Goal: Task Accomplishment & Management: Manage account settings

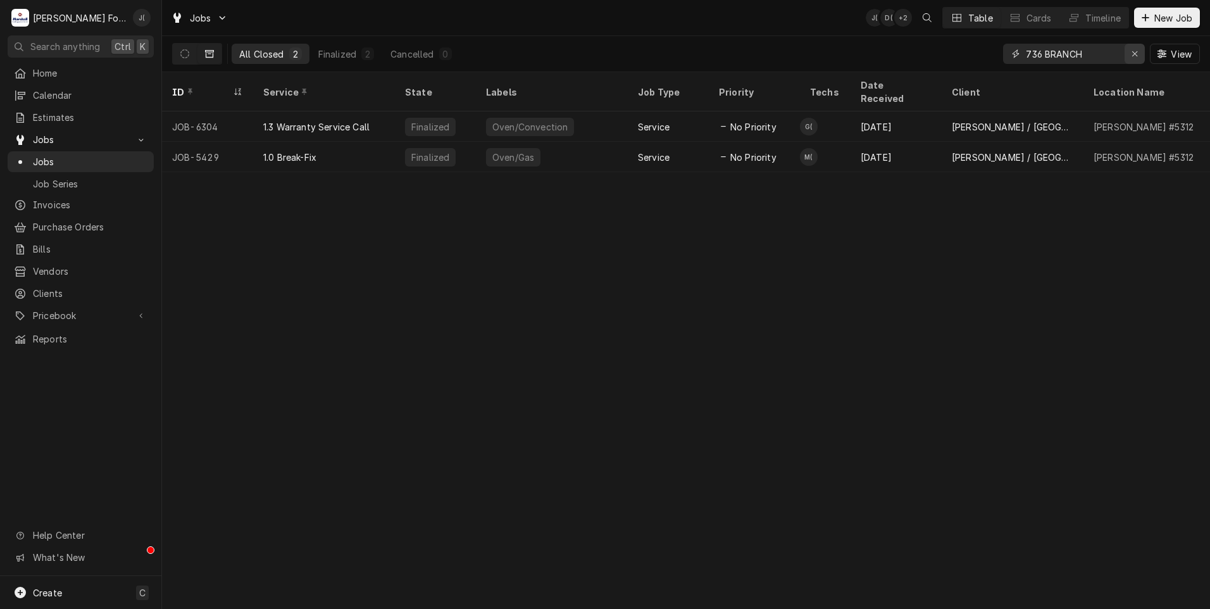
click at [1137, 53] on icon "Erase input" at bounding box center [1135, 53] width 7 height 9
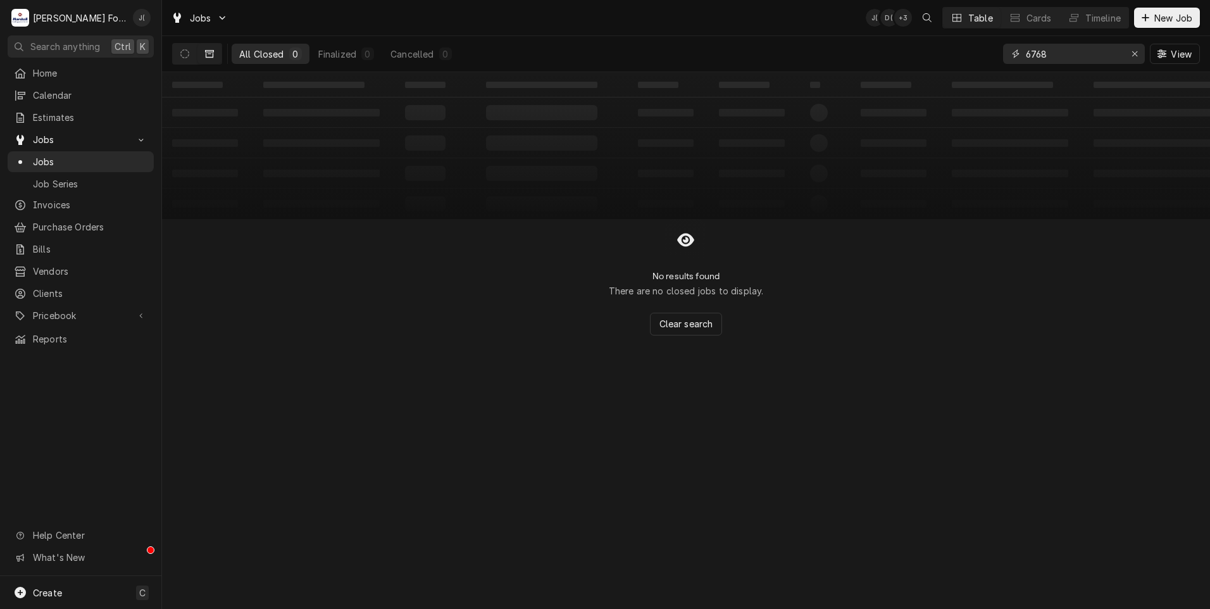
type input "6768"
click at [213, 54] on icon "Dynamic Content Wrapper" at bounding box center [209, 54] width 9 height 8
click at [208, 53] on icon "Dynamic Content Wrapper" at bounding box center [209, 53] width 9 height 9
click at [186, 55] on icon "Dynamic Content Wrapper" at bounding box center [184, 53] width 9 height 9
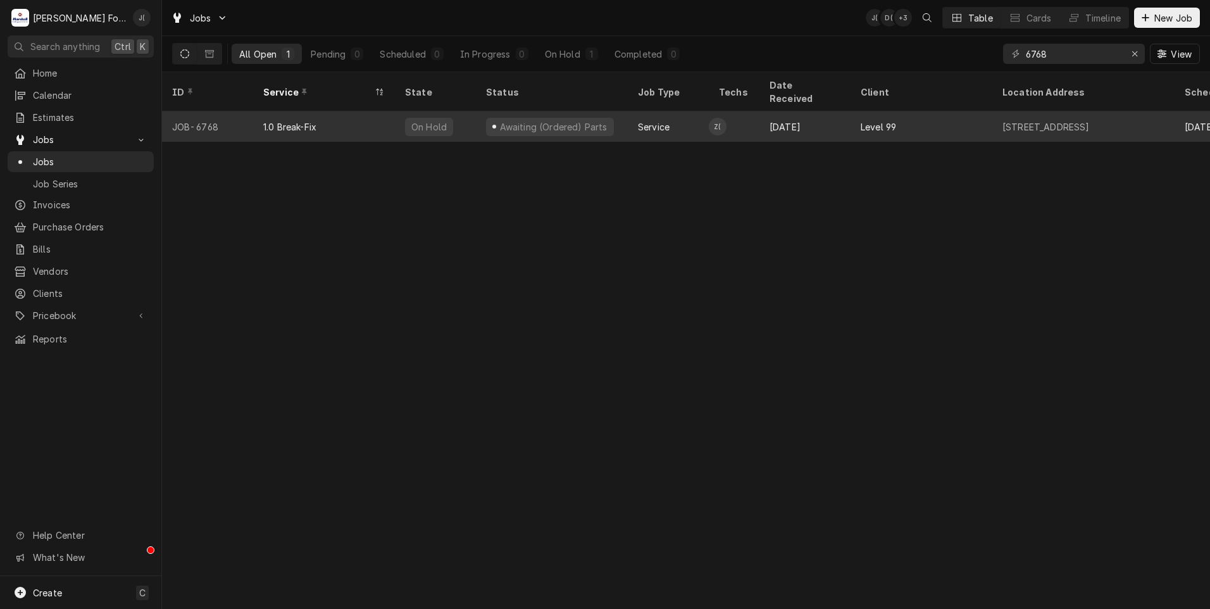
click at [609, 111] on div "Awaiting (Ordered) Parts" at bounding box center [552, 126] width 152 height 30
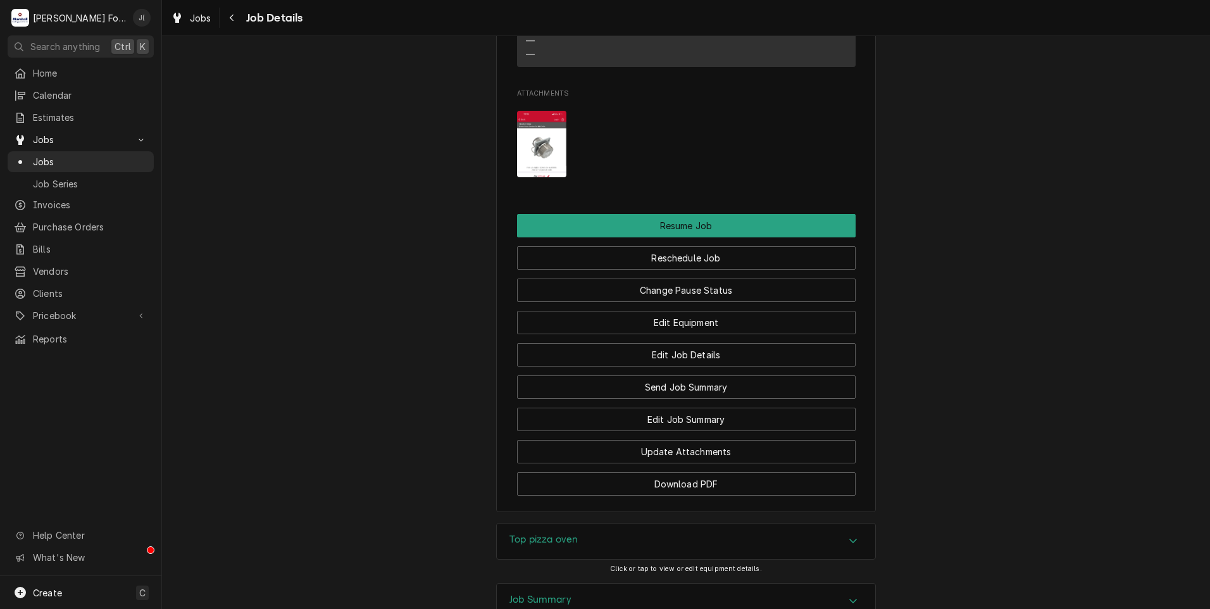
scroll to position [1620, 0]
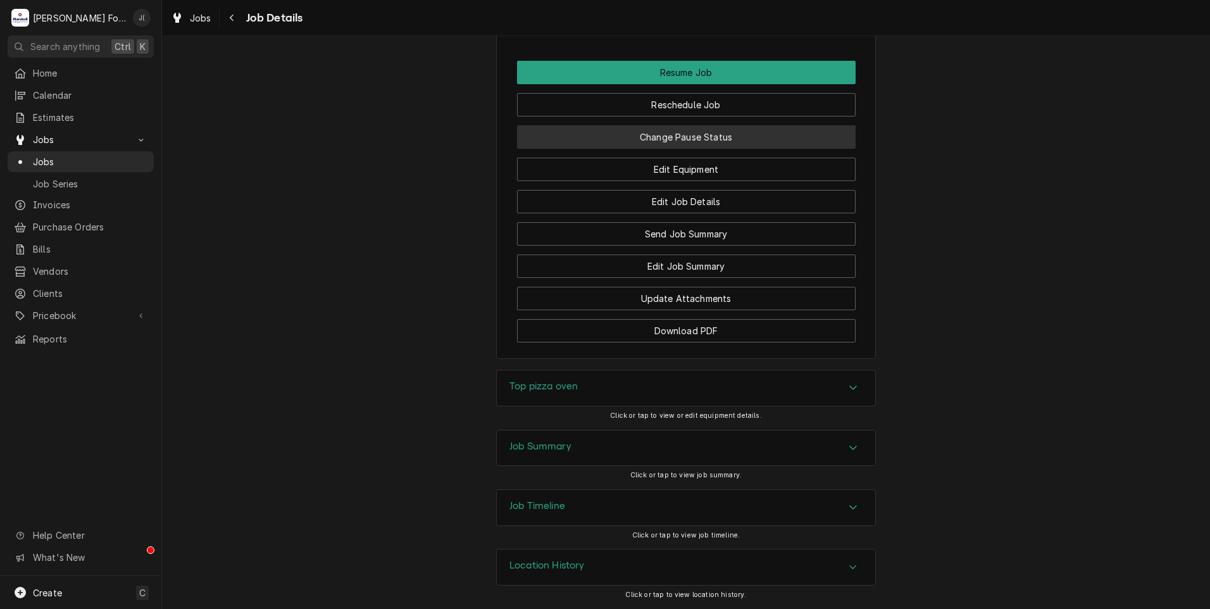
click at [633, 139] on button "Change Pause Status" at bounding box center [686, 136] width 339 height 23
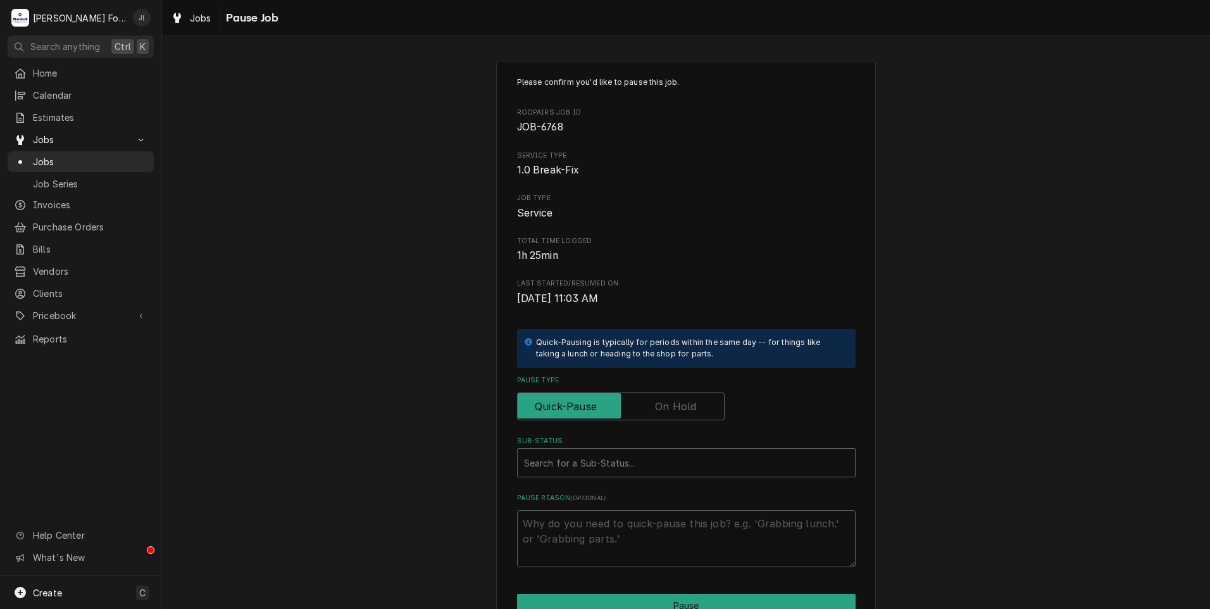
click at [675, 408] on label "Pause Type" at bounding box center [621, 406] width 208 height 28
click at [675, 408] on input "Pause Type" at bounding box center [621, 406] width 196 height 28
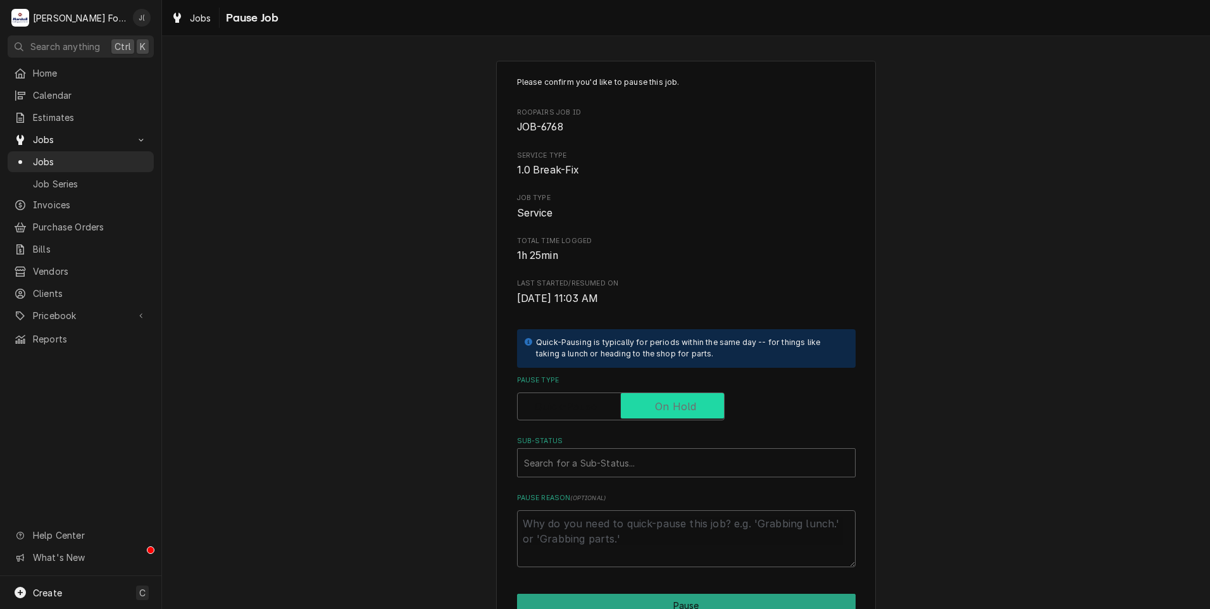
checkbox input "true"
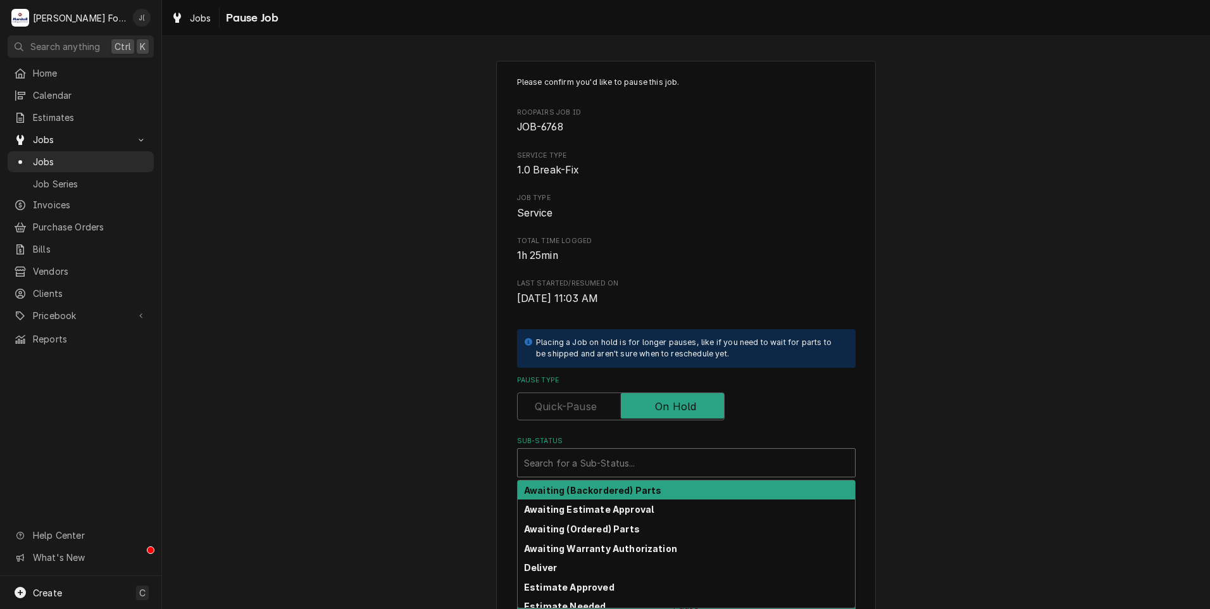
click at [659, 459] on div "Sub-Status" at bounding box center [686, 462] width 325 height 23
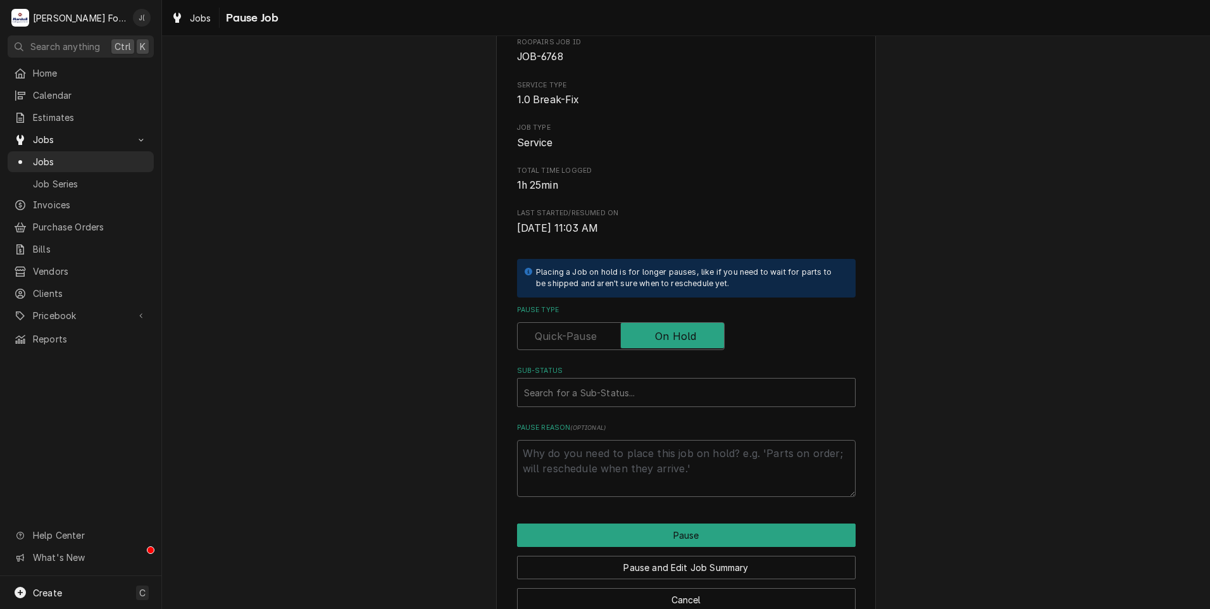
scroll to position [100, 0]
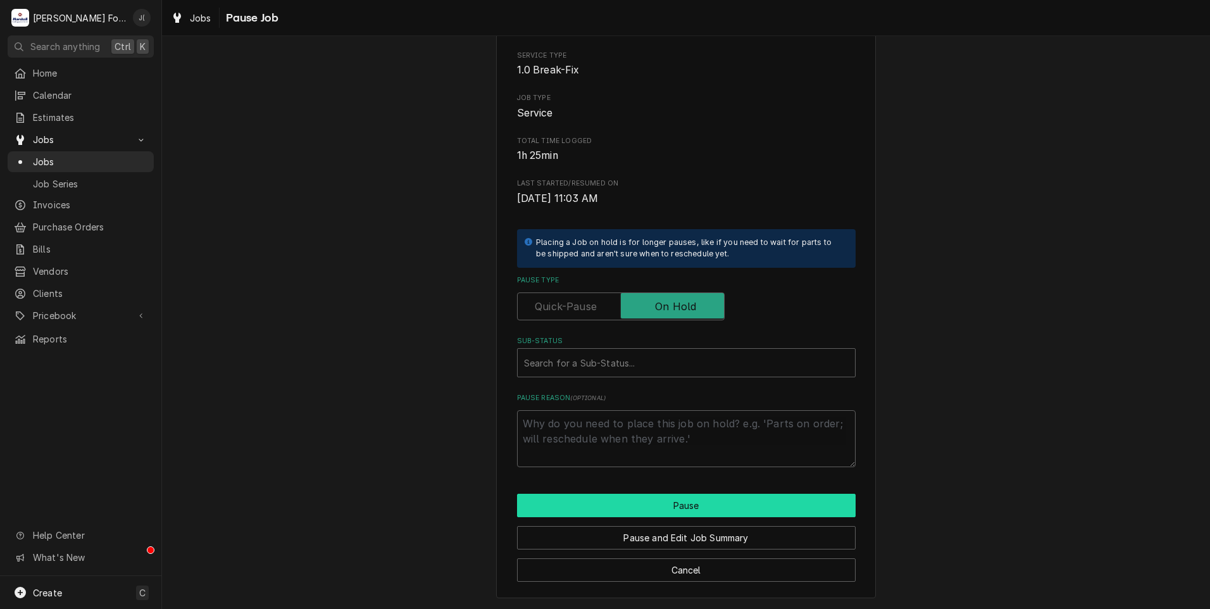
click at [695, 513] on button "Pause" at bounding box center [686, 505] width 339 height 23
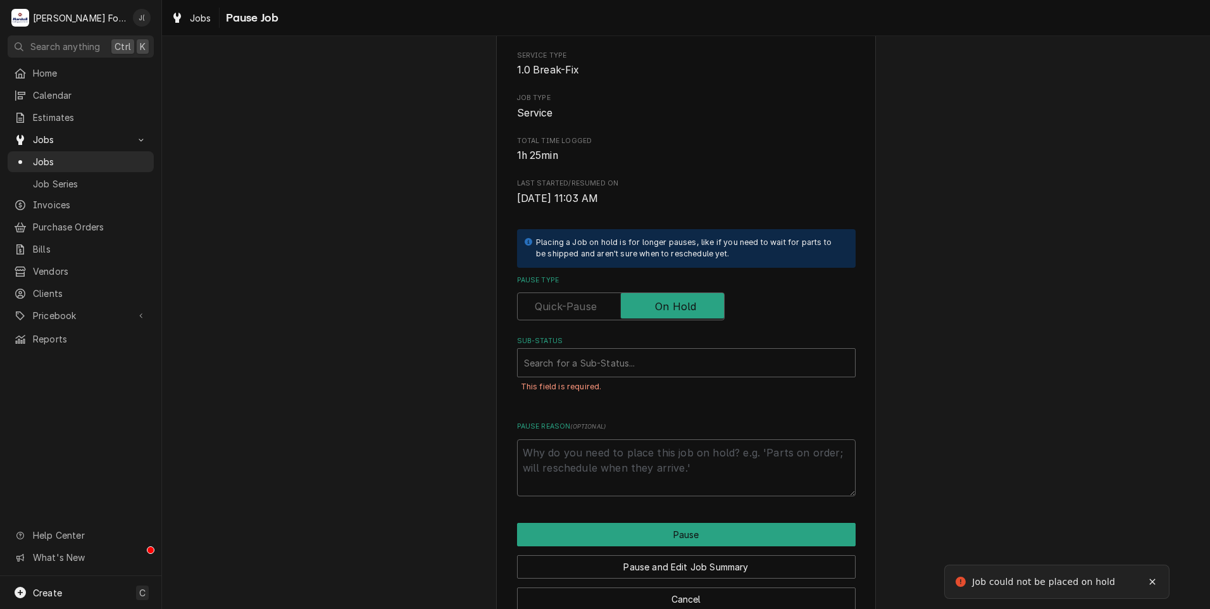
drag, startPoint x: 411, startPoint y: 344, endPoint x: 444, endPoint y: 349, distance: 32.7
click at [413, 344] on div "Please confirm you'd like to pause this job. Roopairs Job ID JOB-6768 Service T…" at bounding box center [686, 293] width 1048 height 689
click at [574, 362] on div "Sub-Status" at bounding box center [686, 362] width 325 height 23
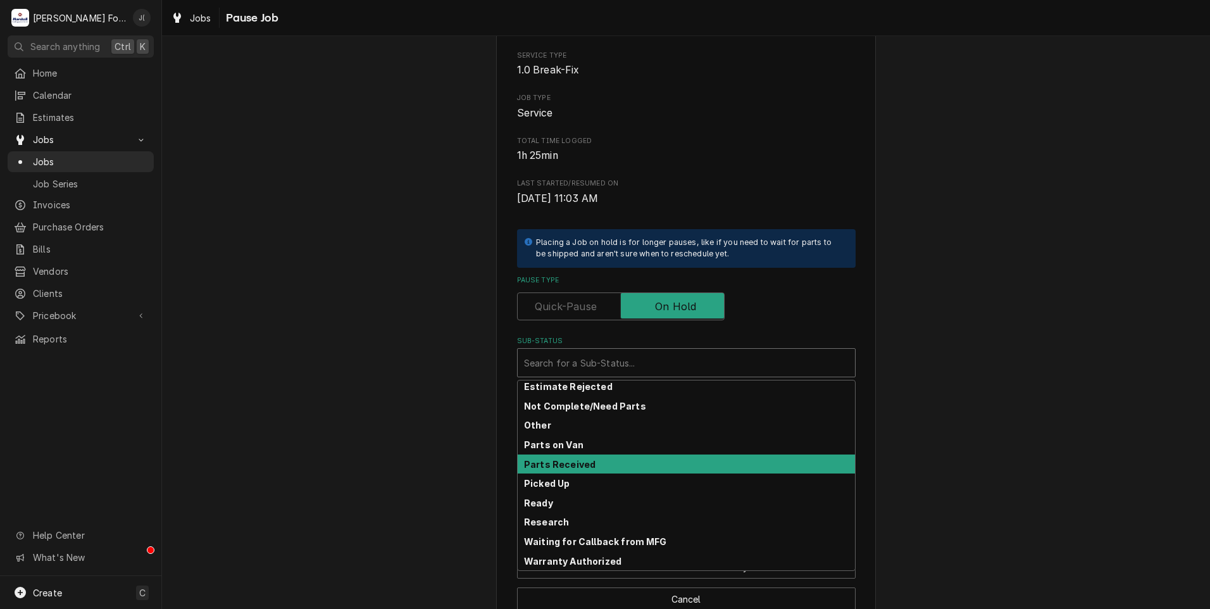
scroll to position [139, 0]
click at [595, 464] on div "Parts Received" at bounding box center [686, 464] width 337 height 20
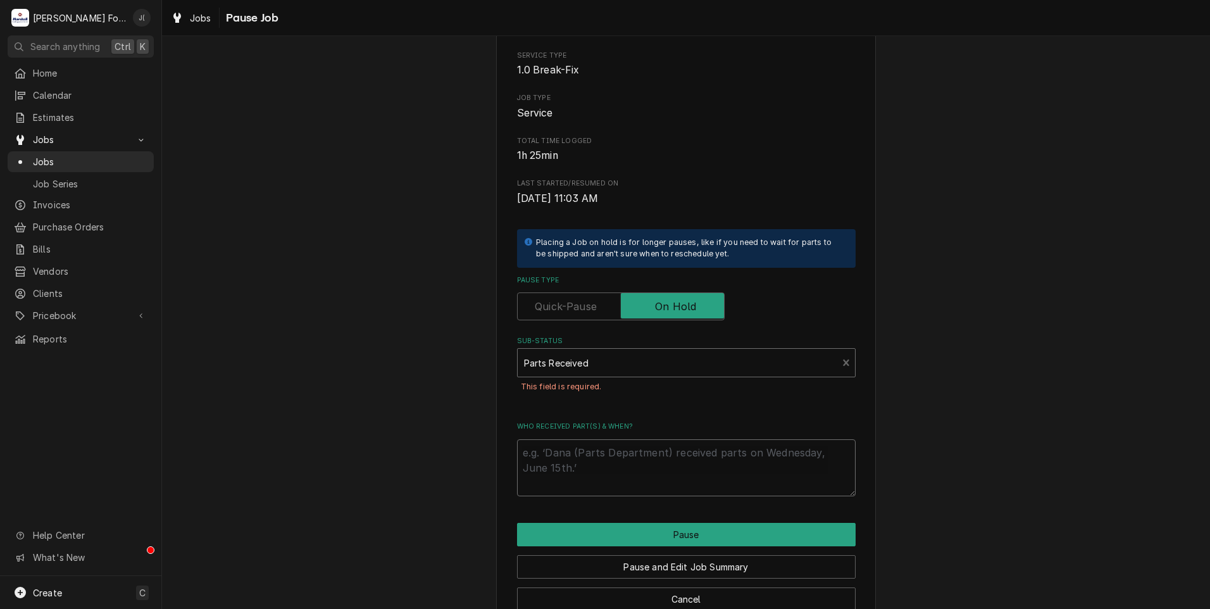
click at [595, 465] on textarea "Who received part(s) & when?" at bounding box center [686, 467] width 339 height 57
type textarea "x"
type textarea "0"
type textarea "x"
type textarea "08"
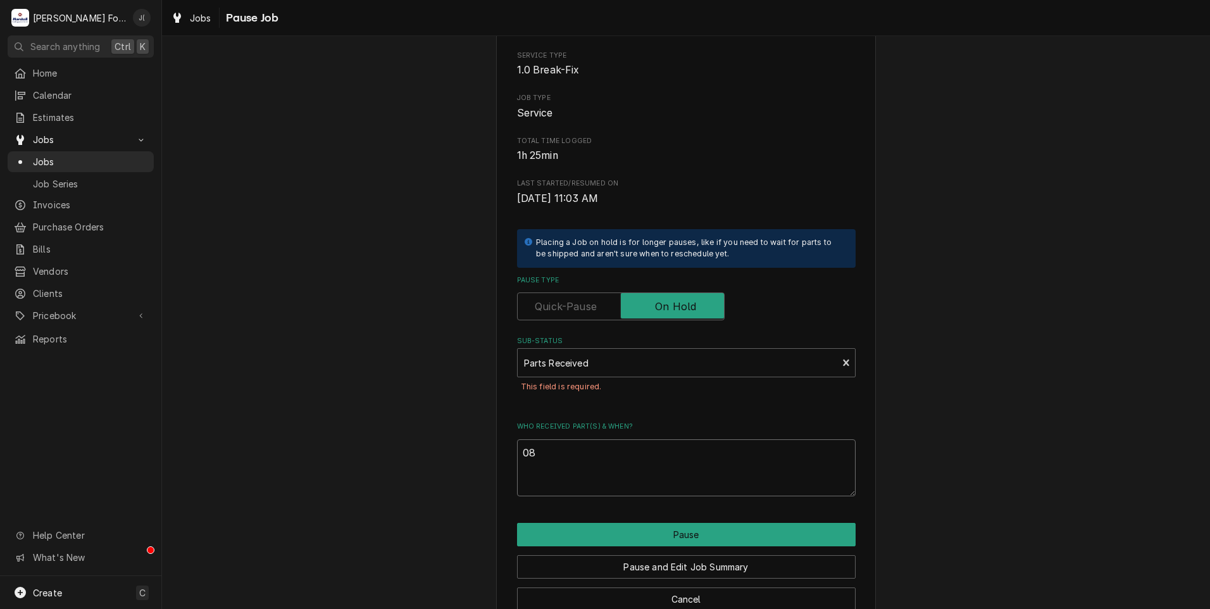
type textarea "x"
type textarea "08/"
type textarea "x"
type textarea "08/1"
type textarea "x"
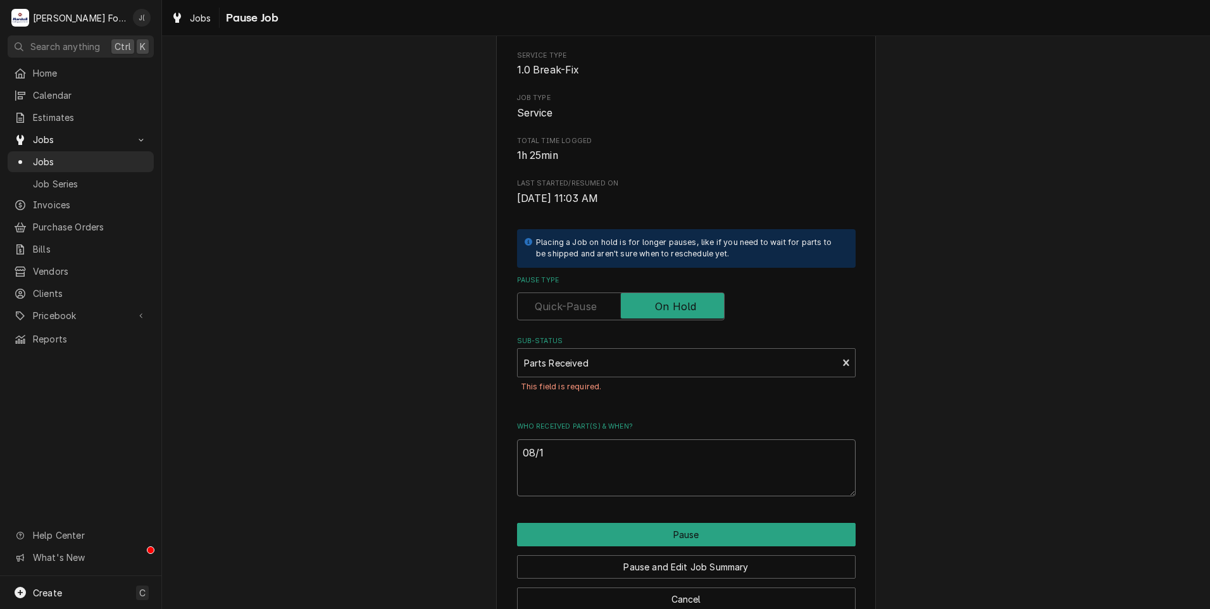
type textarea "08/13"
type textarea "x"
type textarea "08/13/"
type textarea "x"
type textarea "08/13/2"
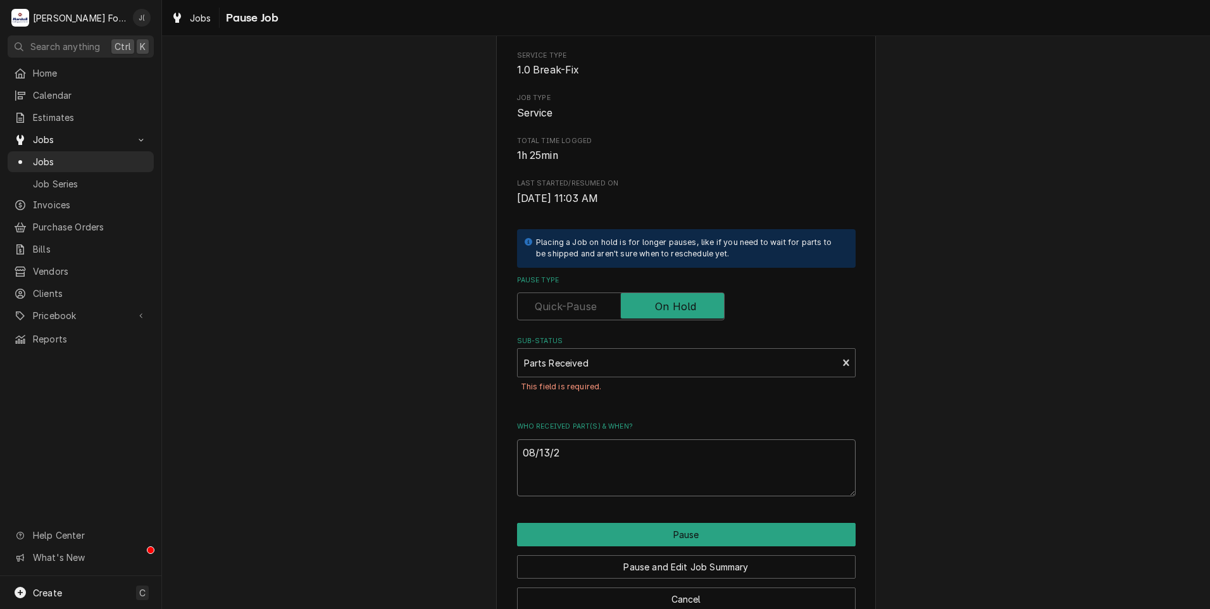
type textarea "x"
type textarea "[DATE]"
type textarea "x"
type textarea "08/13/202"
type textarea "x"
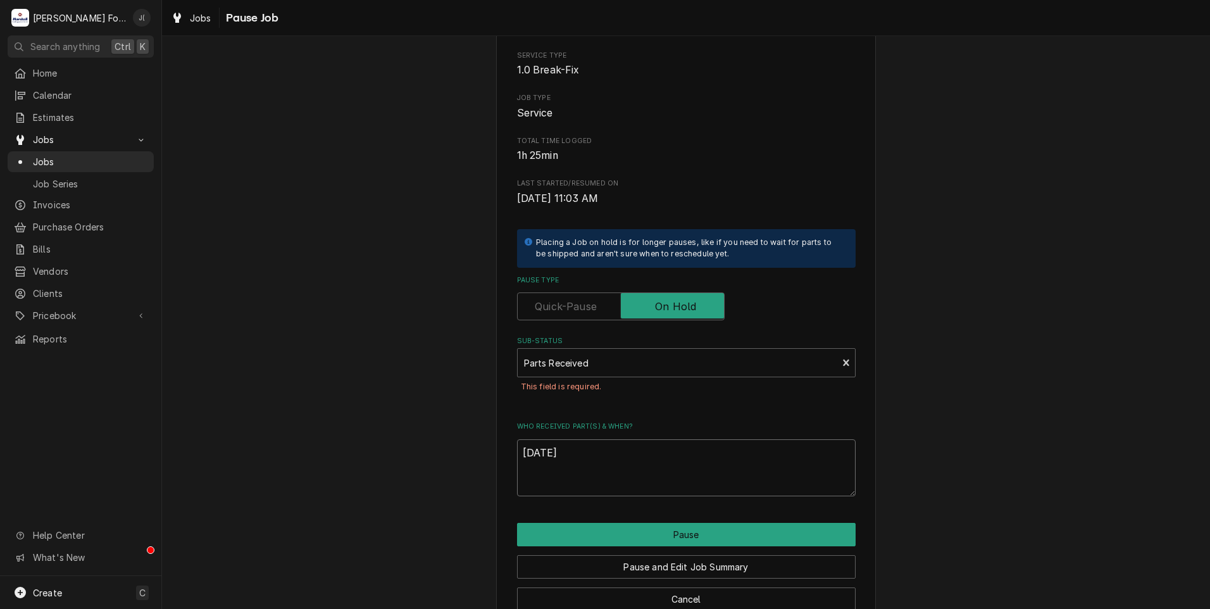
scroll to position [129, 0]
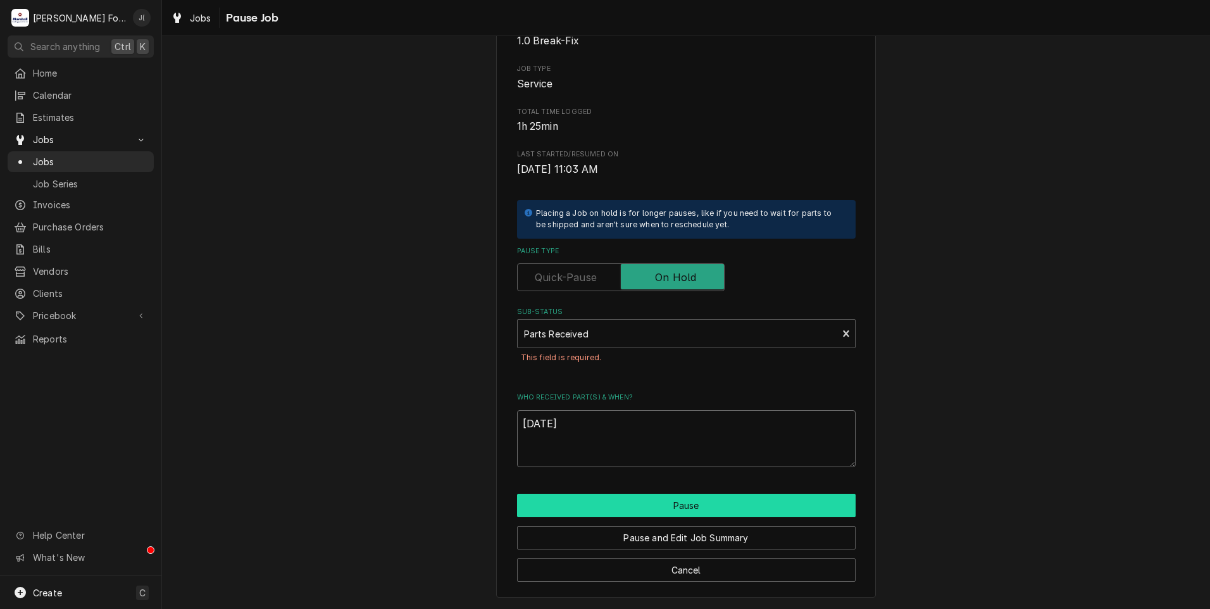
type textarea "[DATE]"
click at [671, 500] on button "Pause" at bounding box center [686, 505] width 339 height 23
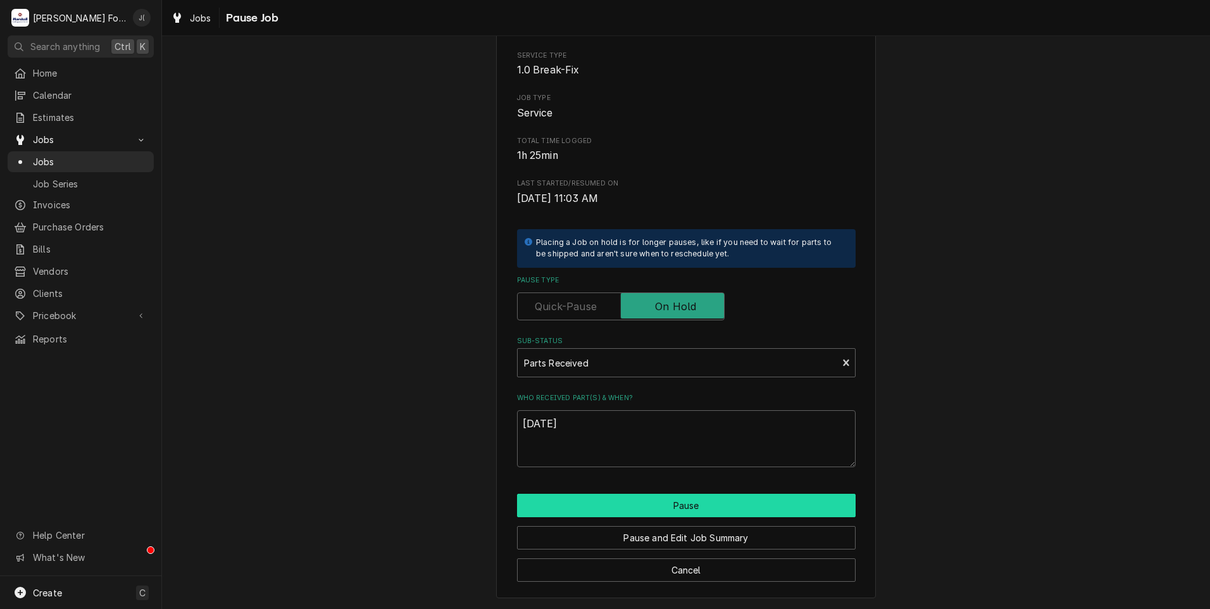
type textarea "x"
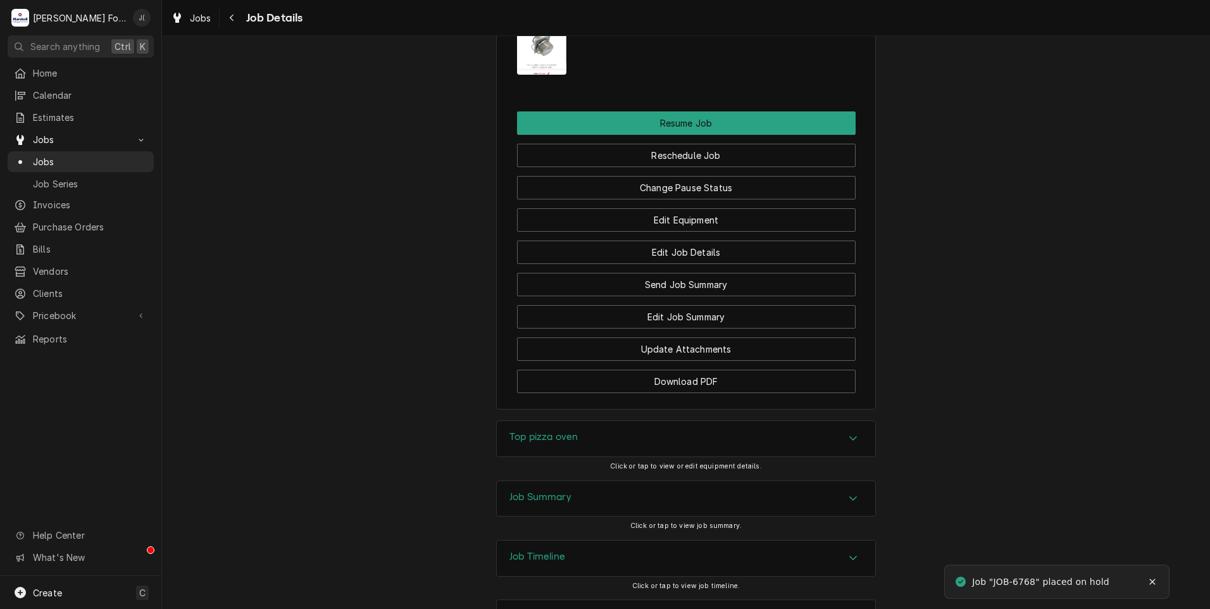
scroll to position [1620, 0]
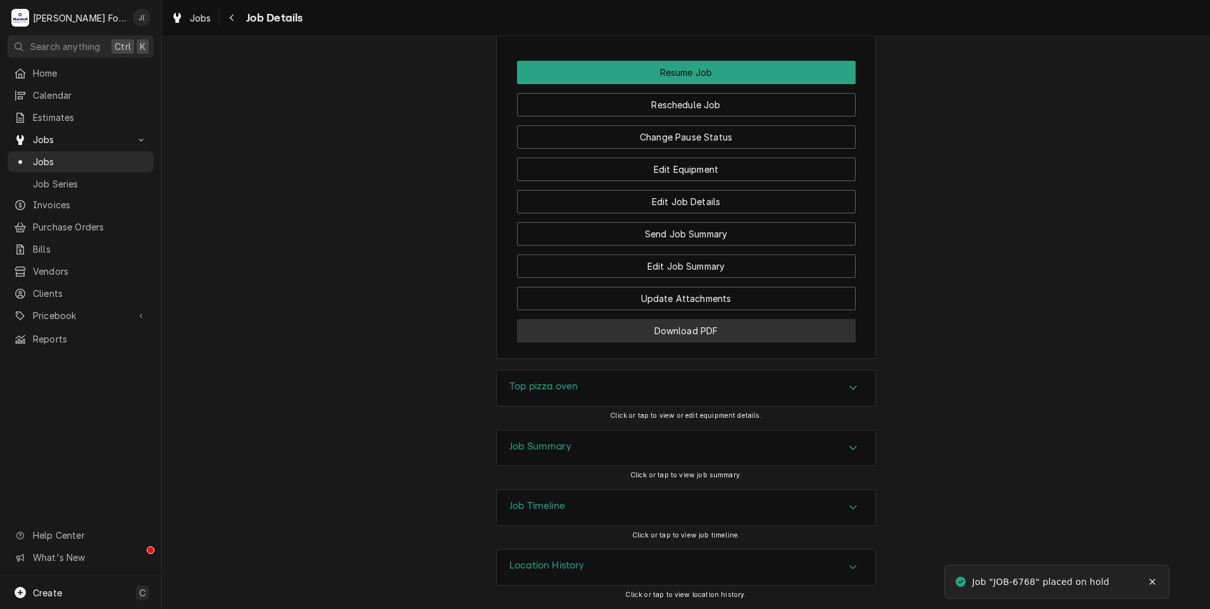
click at [713, 327] on button "Download PDF" at bounding box center [686, 330] width 339 height 23
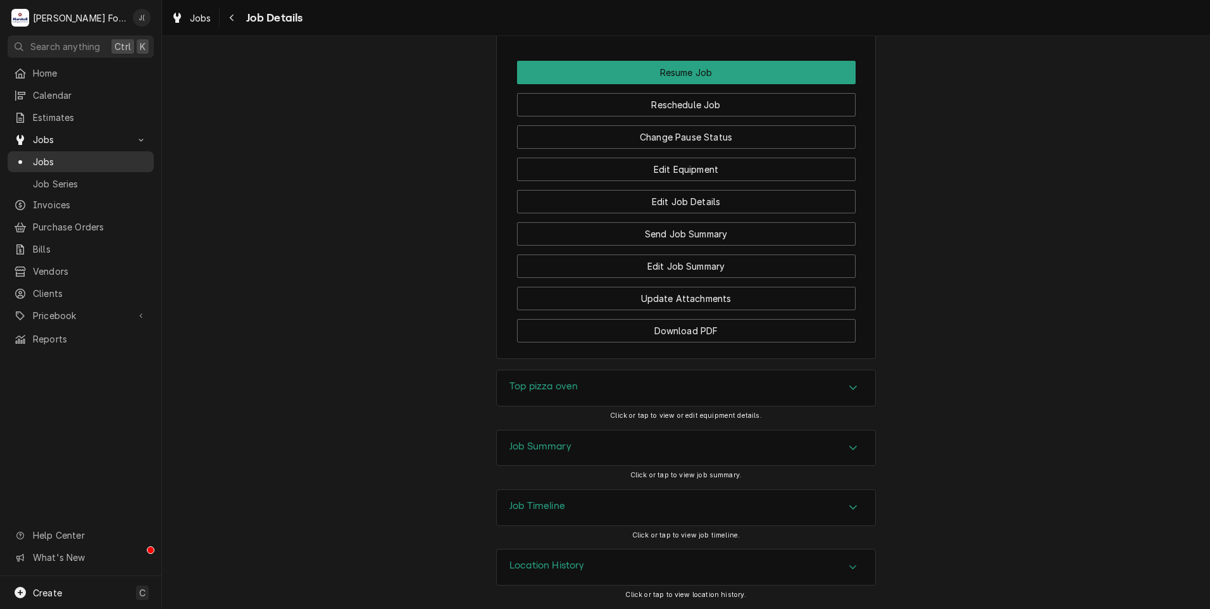
click at [42, 156] on span "Jobs" at bounding box center [90, 161] width 115 height 13
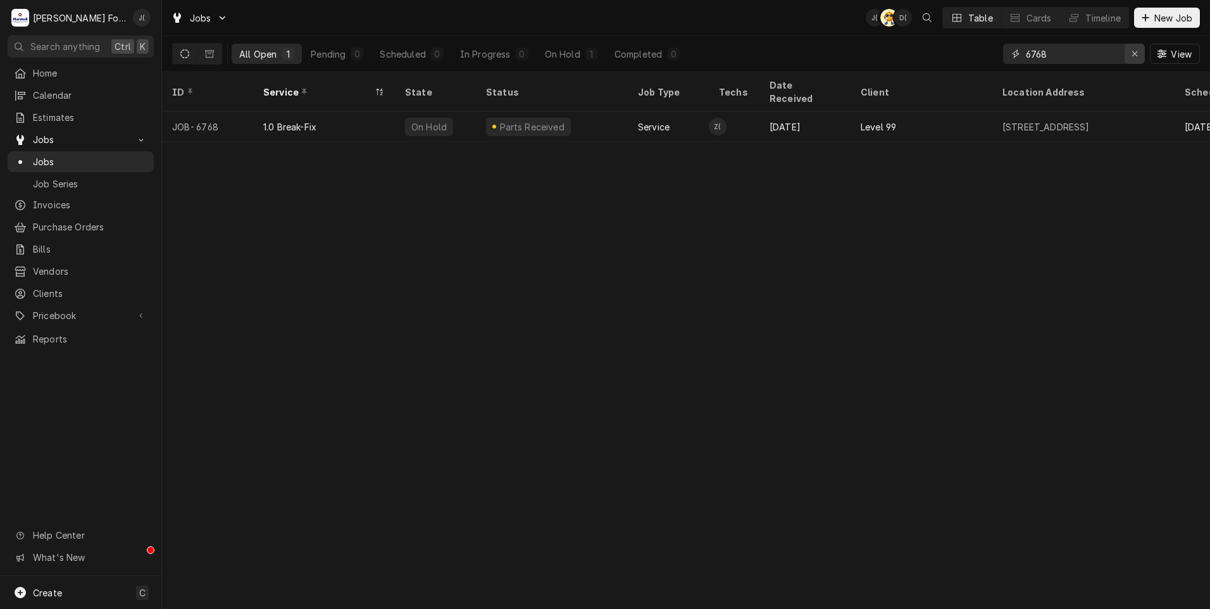
click at [1135, 56] on icon "Erase input" at bounding box center [1135, 53] width 7 height 9
click at [1119, 56] on input "Dynamic Content Wrapper" at bounding box center [1085, 54] width 119 height 20
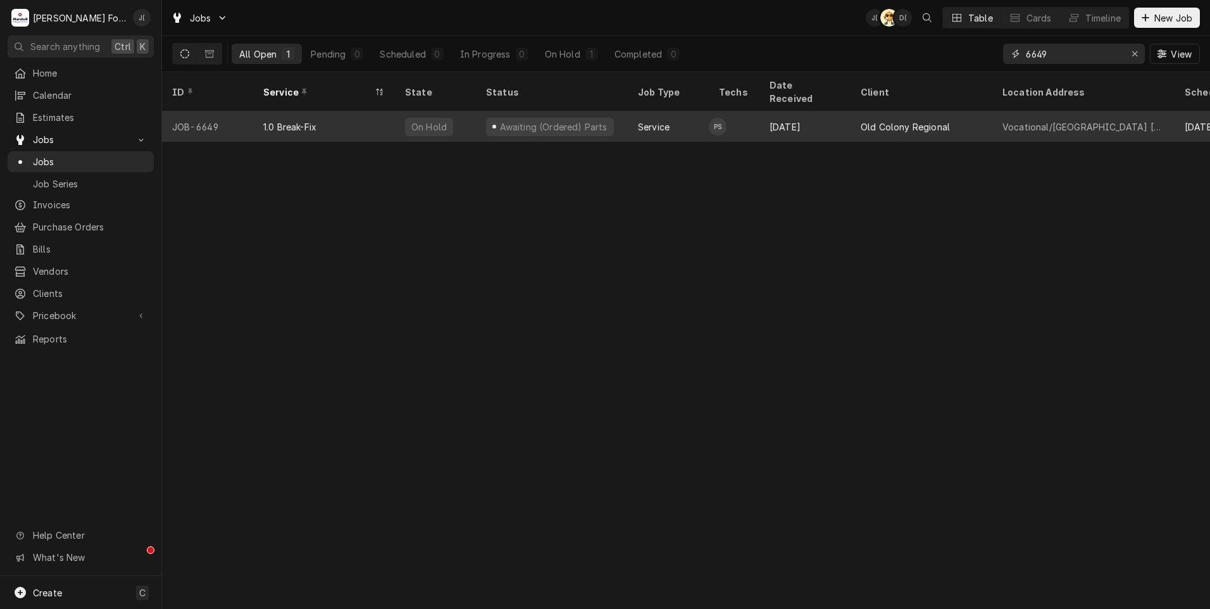
type input "6649"
click at [351, 122] on div "1.0 Break-Fix" at bounding box center [324, 126] width 142 height 30
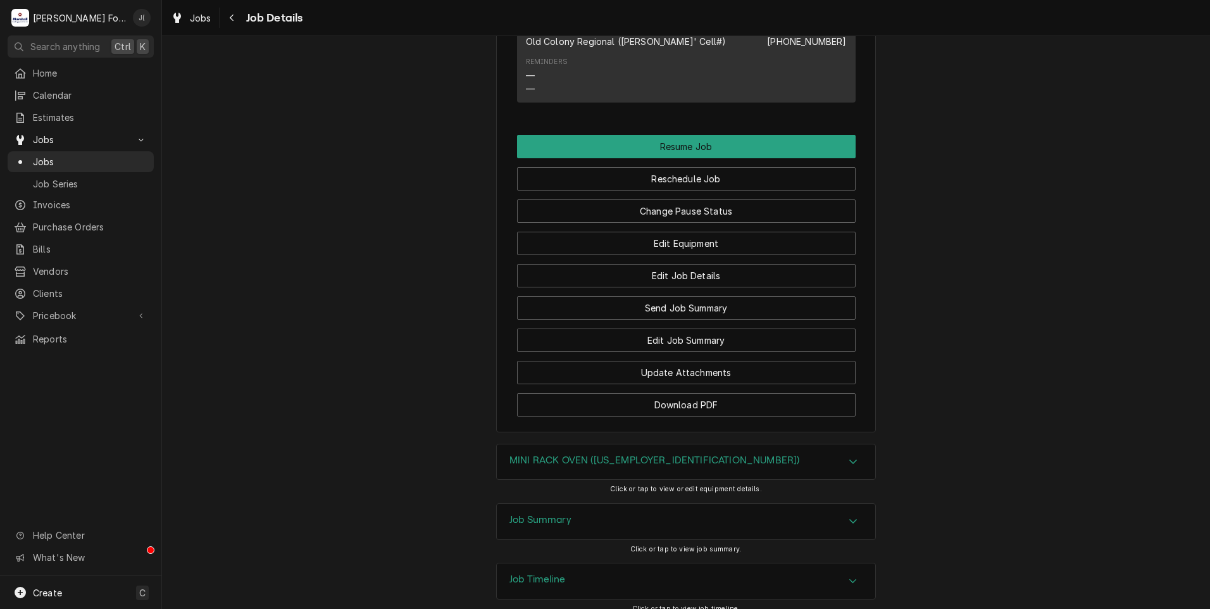
scroll to position [1270, 0]
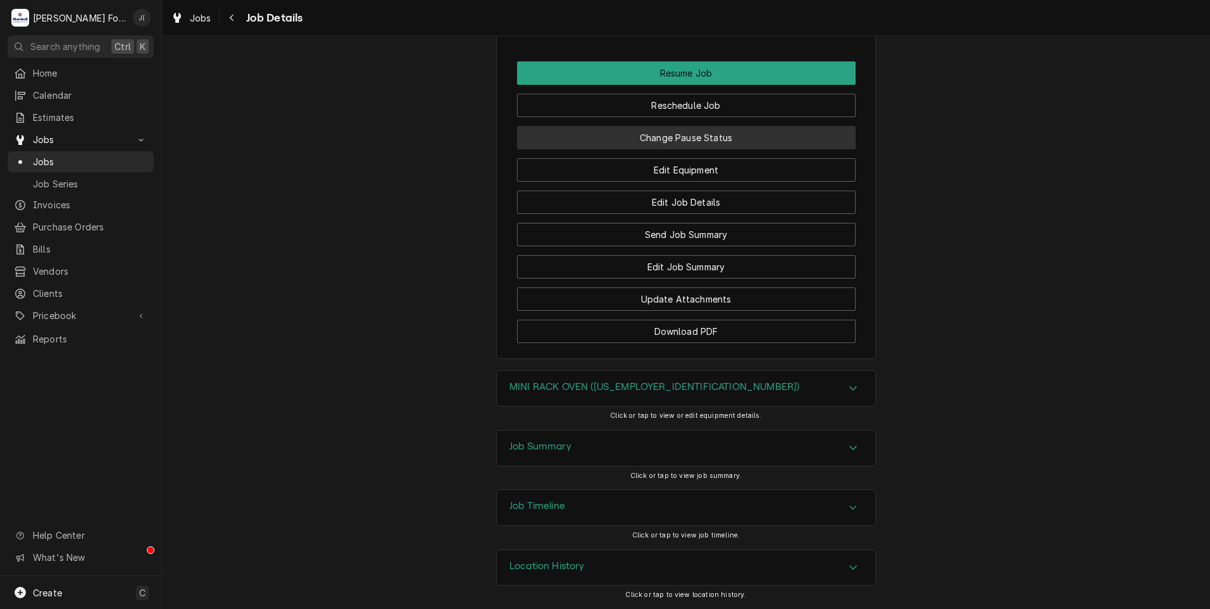
click at [674, 142] on button "Change Pause Status" at bounding box center [686, 137] width 339 height 23
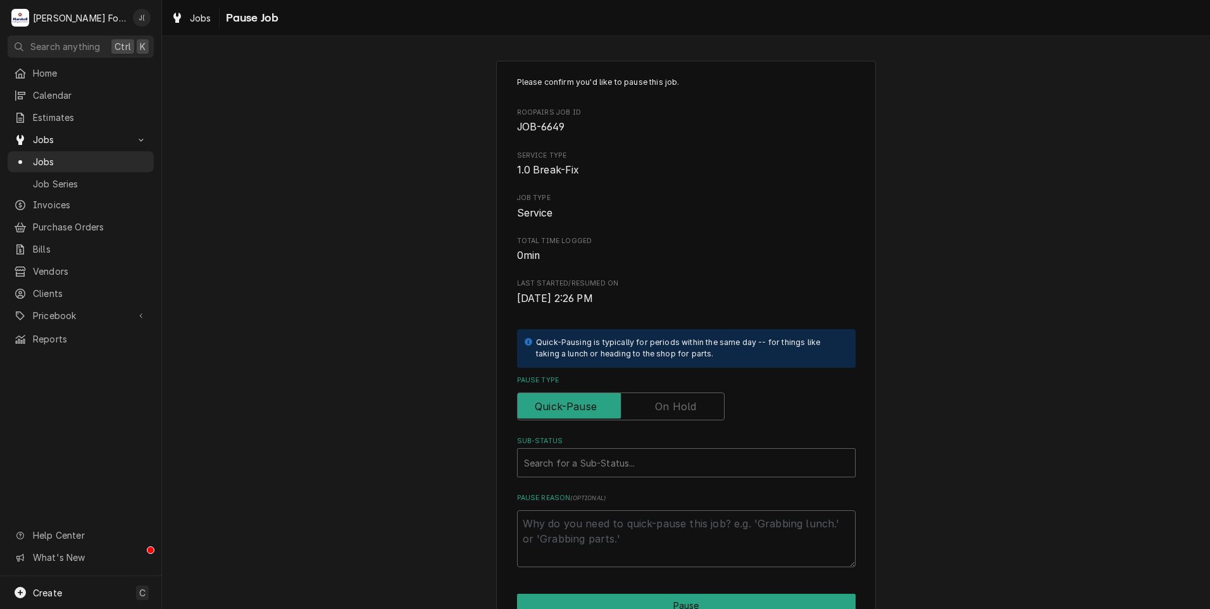
click at [675, 406] on label "Pause Type" at bounding box center [621, 406] width 208 height 28
click at [675, 406] on input "Pause Type" at bounding box center [621, 406] width 196 height 28
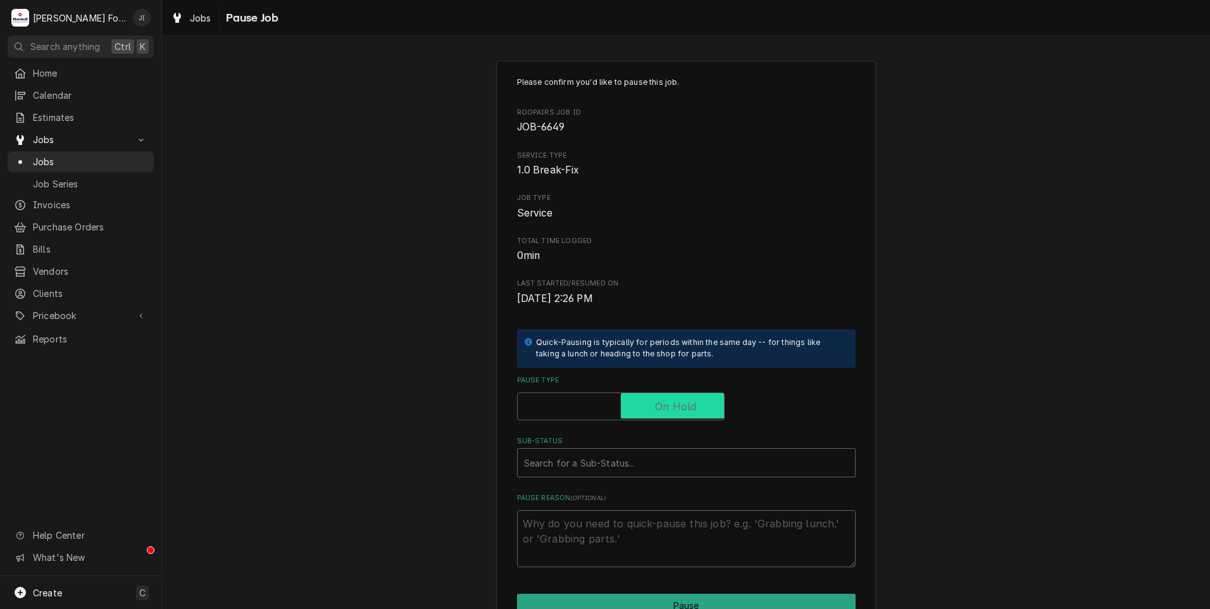
checkbox input "true"
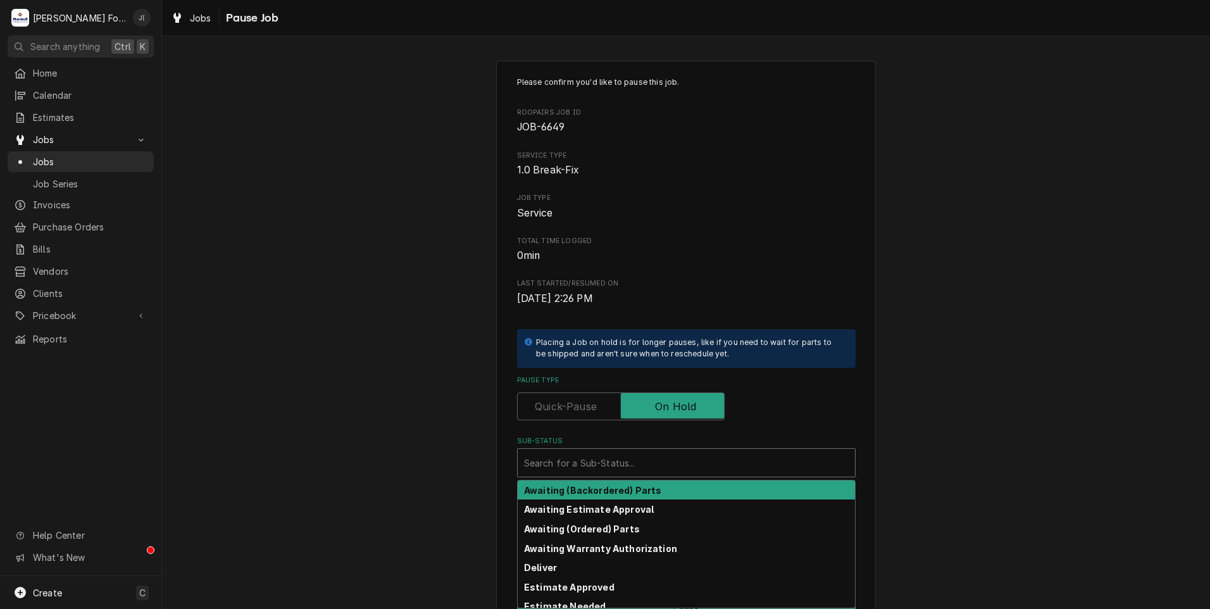
click at [668, 455] on div "Sub-Status" at bounding box center [686, 462] width 325 height 23
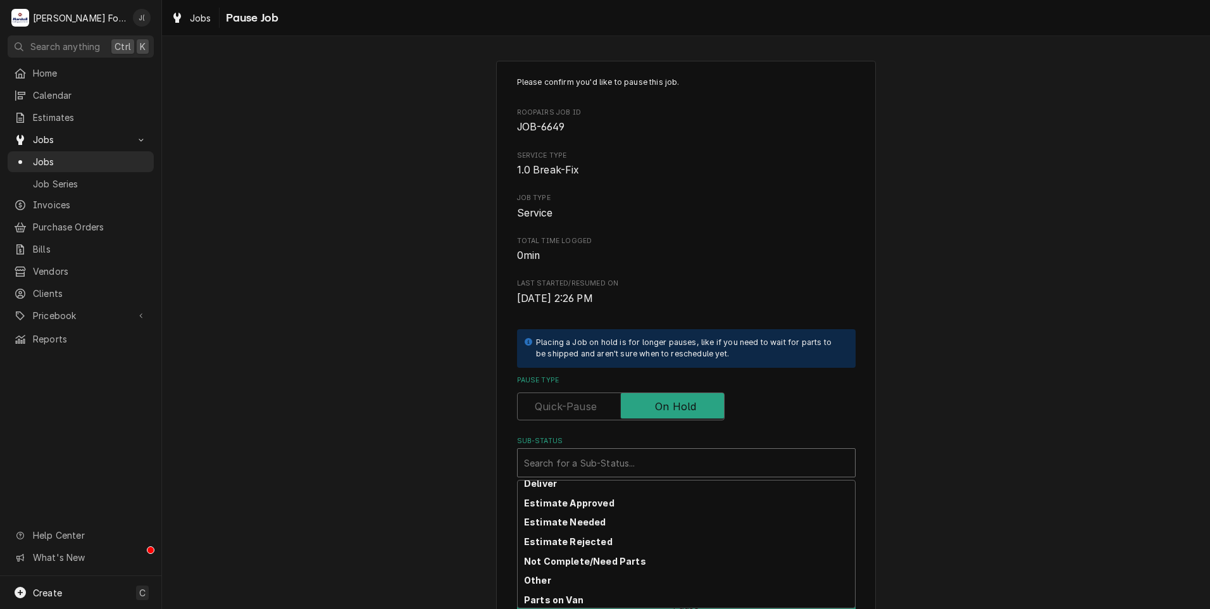
scroll to position [202, 0]
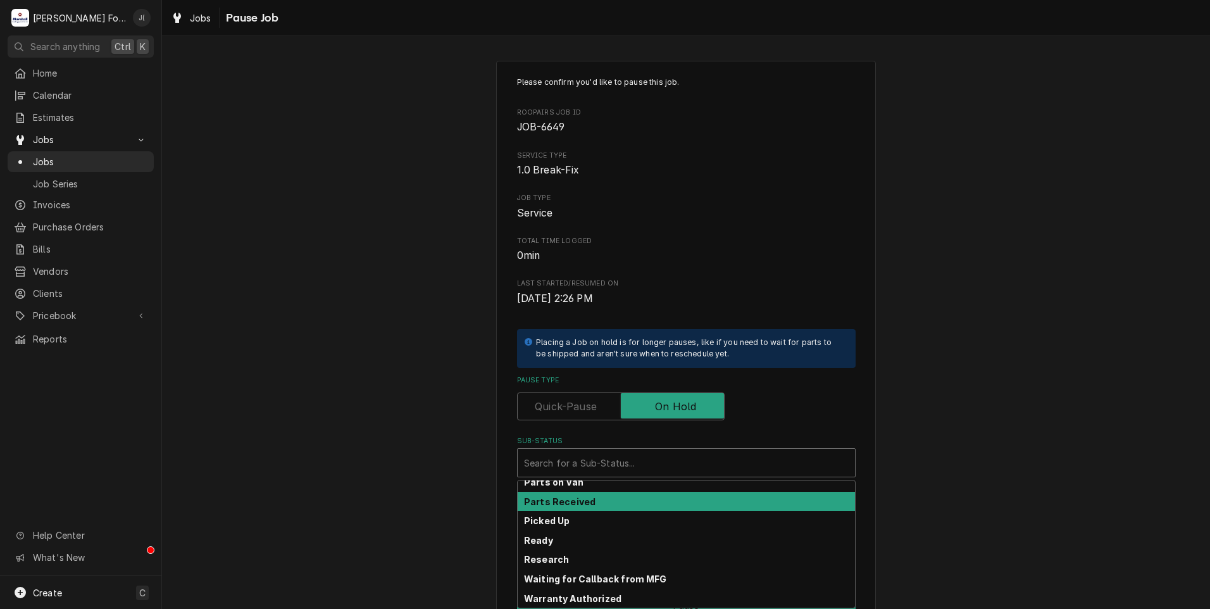
click at [667, 504] on div "Parts Received" at bounding box center [686, 502] width 337 height 20
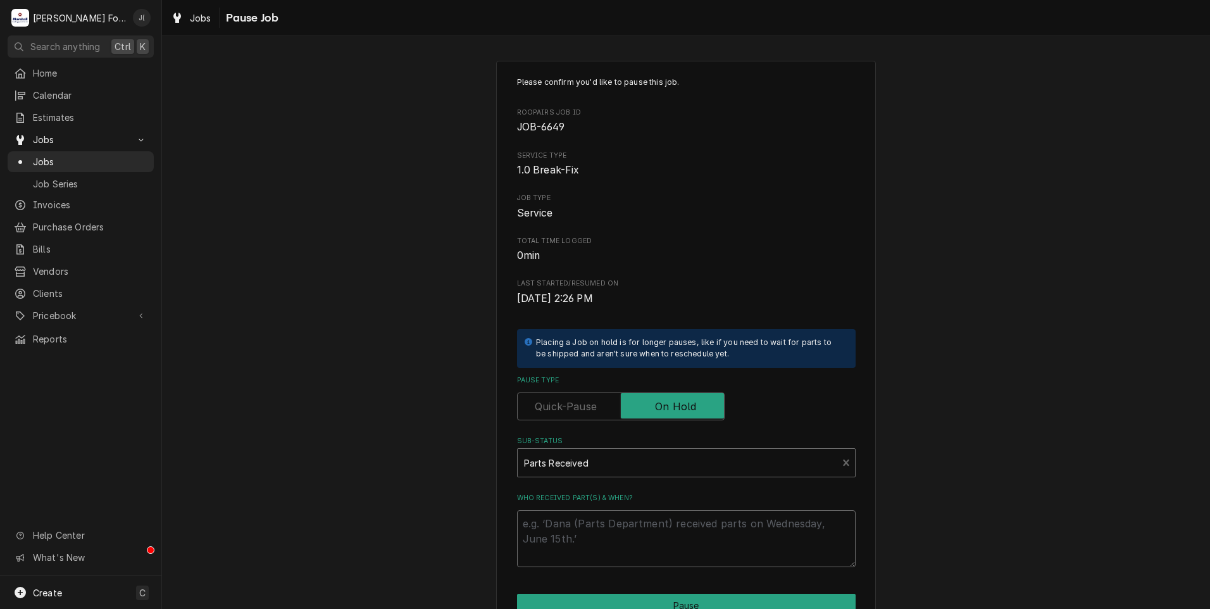
click at [664, 527] on textarea "Who received part(s) & when?" at bounding box center [686, 538] width 339 height 57
type textarea "x"
type textarea "0"
type textarea "x"
type textarea "08"
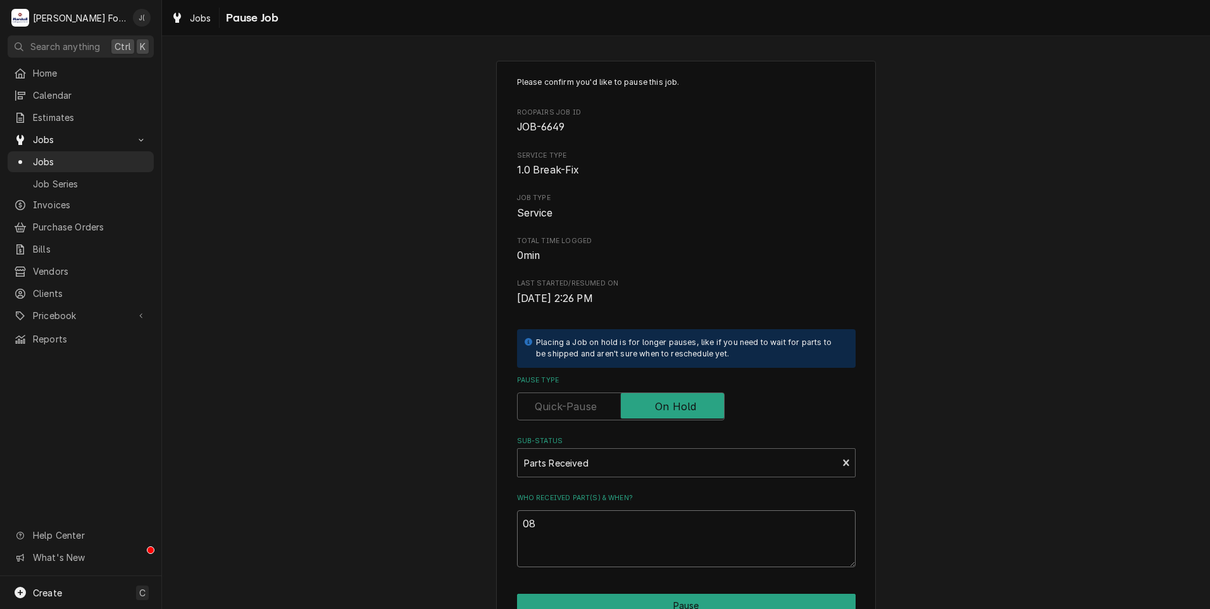
type textarea "x"
type textarea "08/"
type textarea "x"
type textarea "08/1"
type textarea "x"
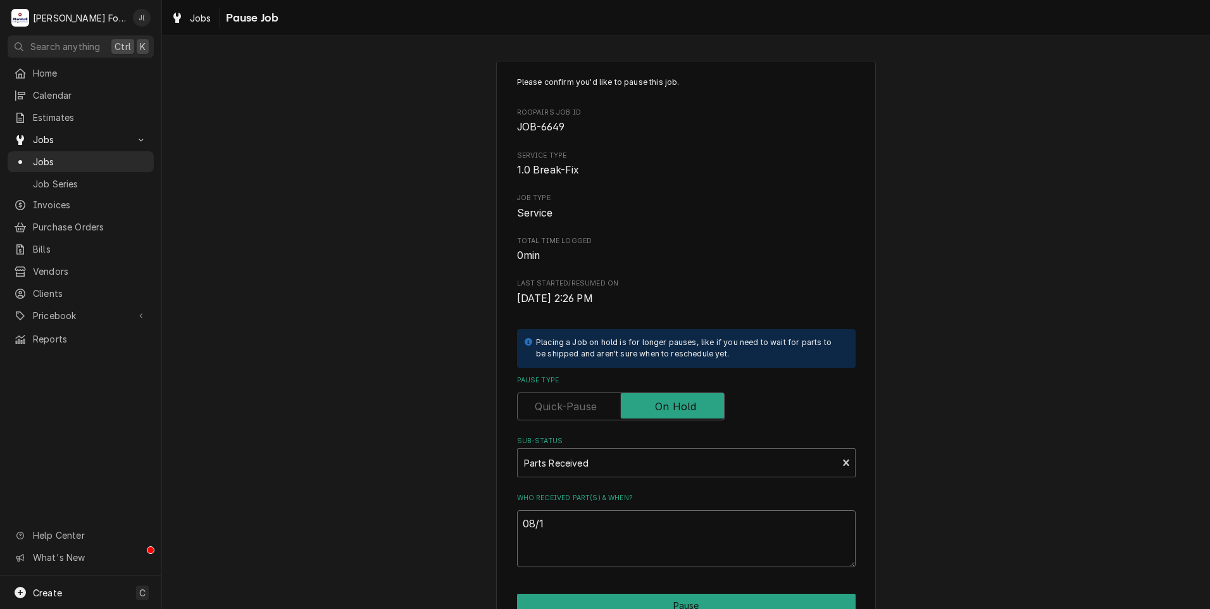
type textarea "08/13"
type textarea "x"
type textarea "08/13/"
type textarea "x"
type textarea "08/13/2"
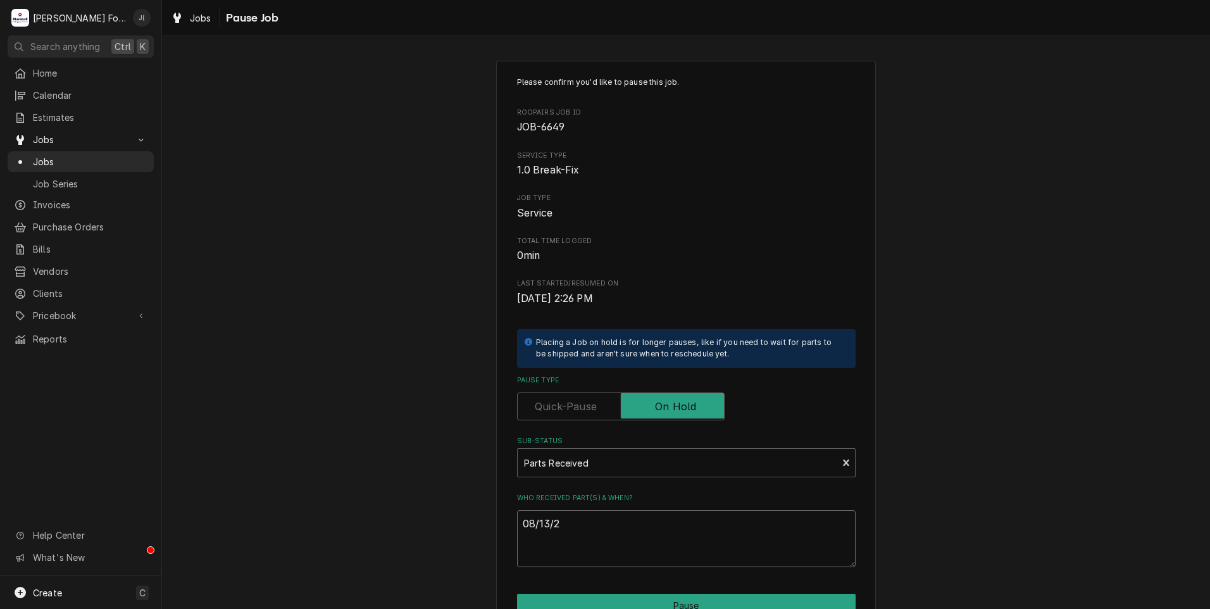
type textarea "x"
type textarea "08/13/20"
type textarea "x"
type textarea "08/13/202"
type textarea "x"
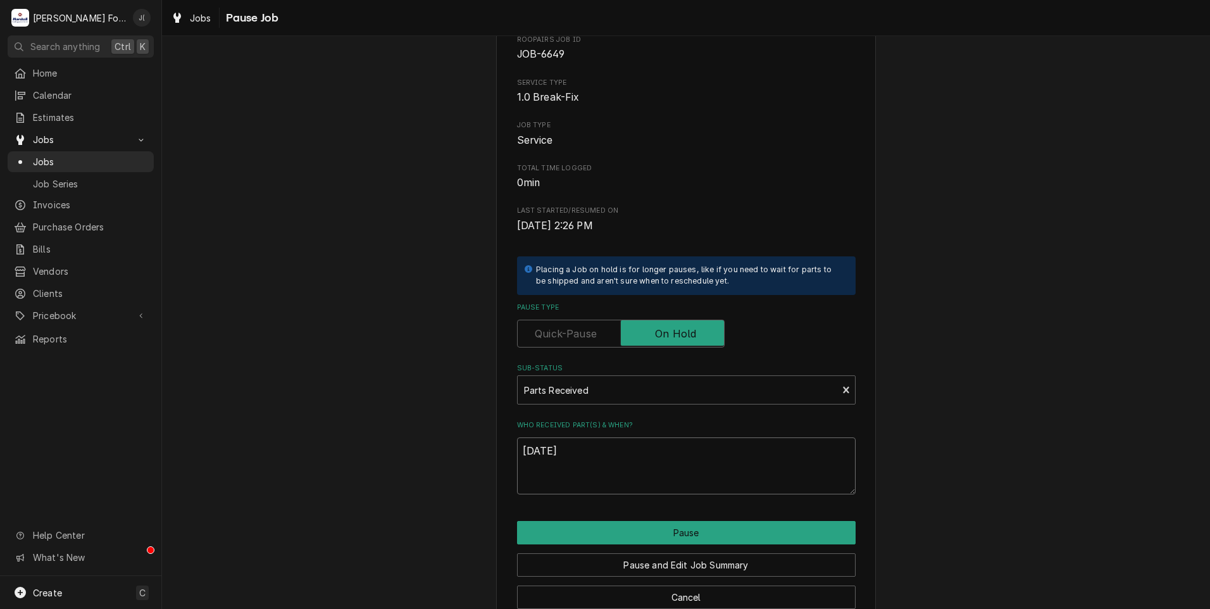
scroll to position [100, 0]
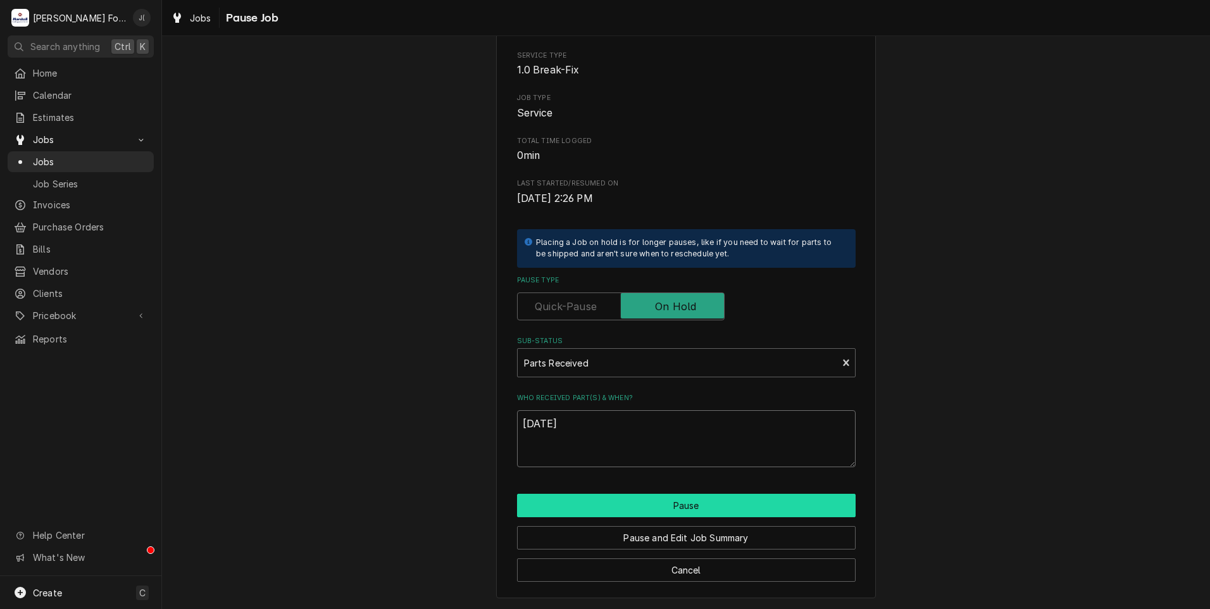
type textarea "[DATE]"
click at [601, 513] on button "Pause" at bounding box center [686, 505] width 339 height 23
type textarea "x"
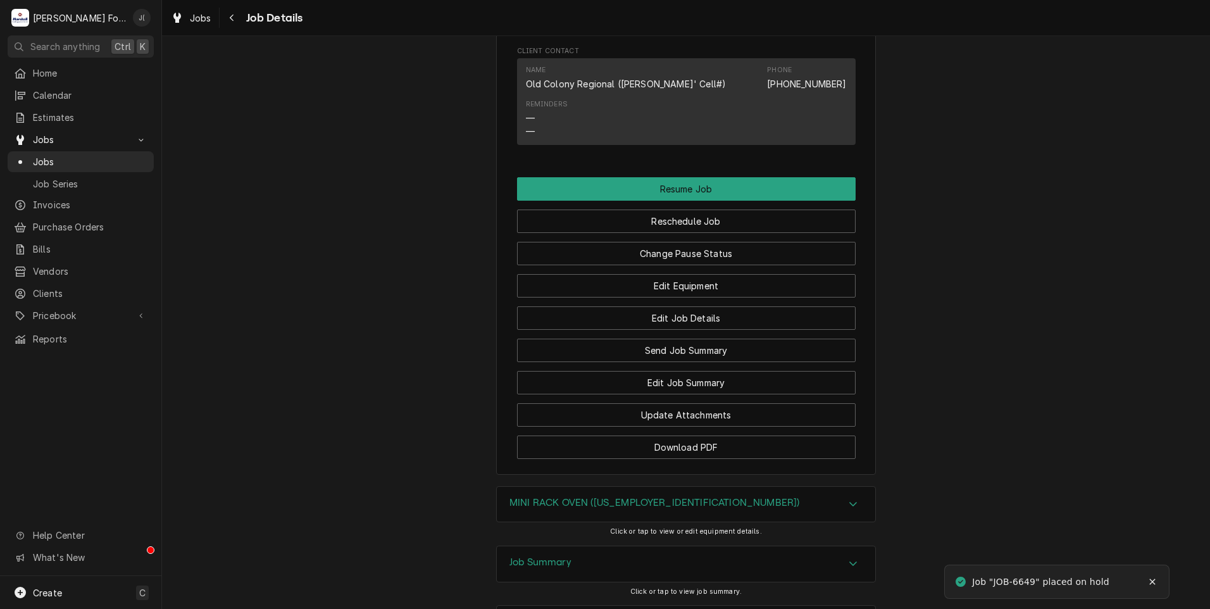
scroll to position [1270, 0]
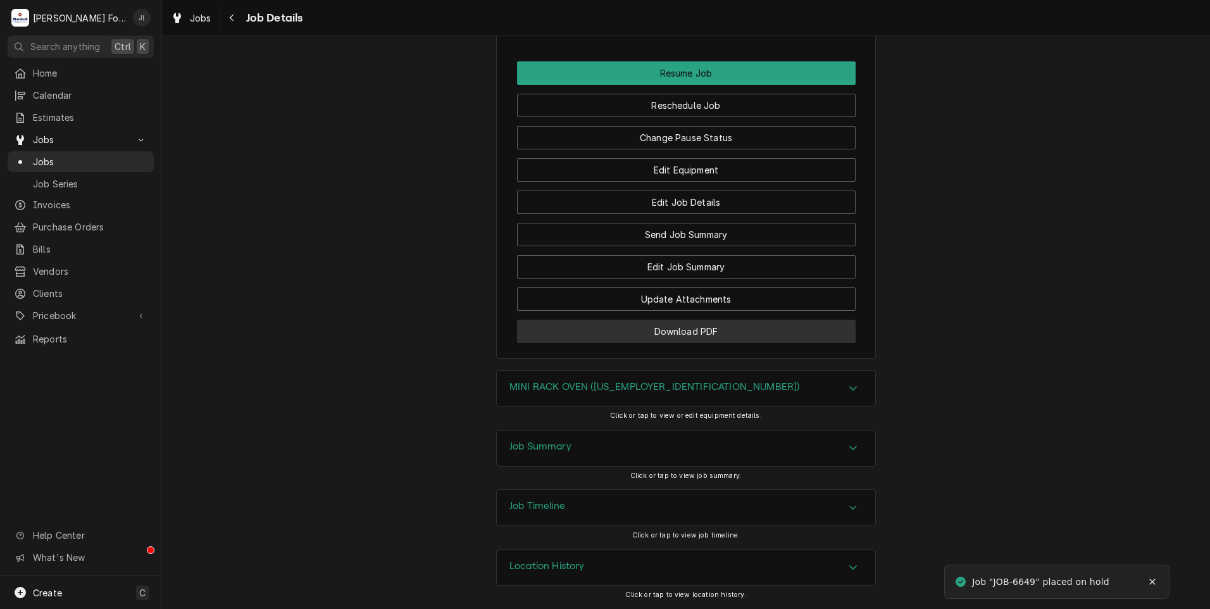
click at [601, 333] on button "Download PDF" at bounding box center [686, 331] width 339 height 23
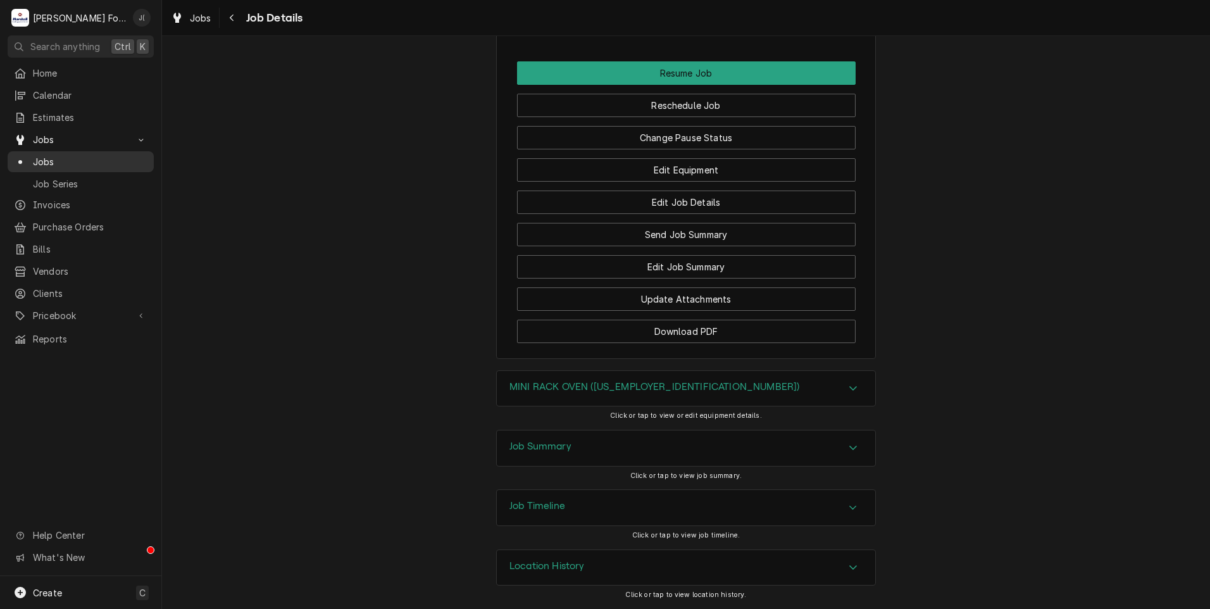
click at [76, 155] on span "Jobs" at bounding box center [90, 161] width 115 height 13
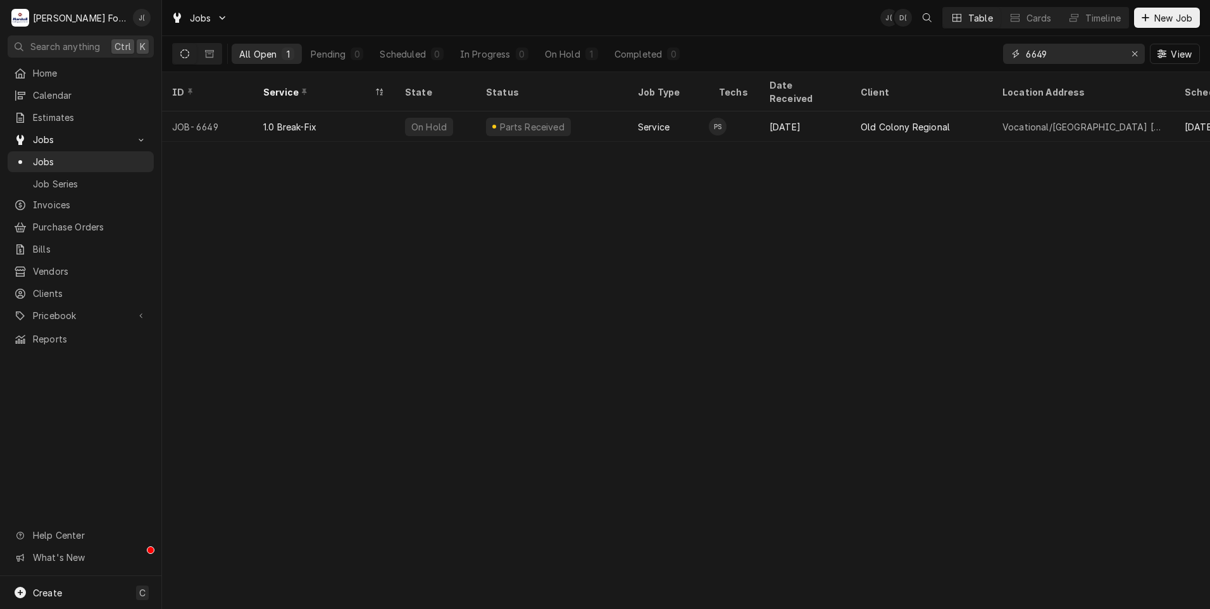
click at [1133, 56] on icon "Erase input" at bounding box center [1135, 53] width 7 height 9
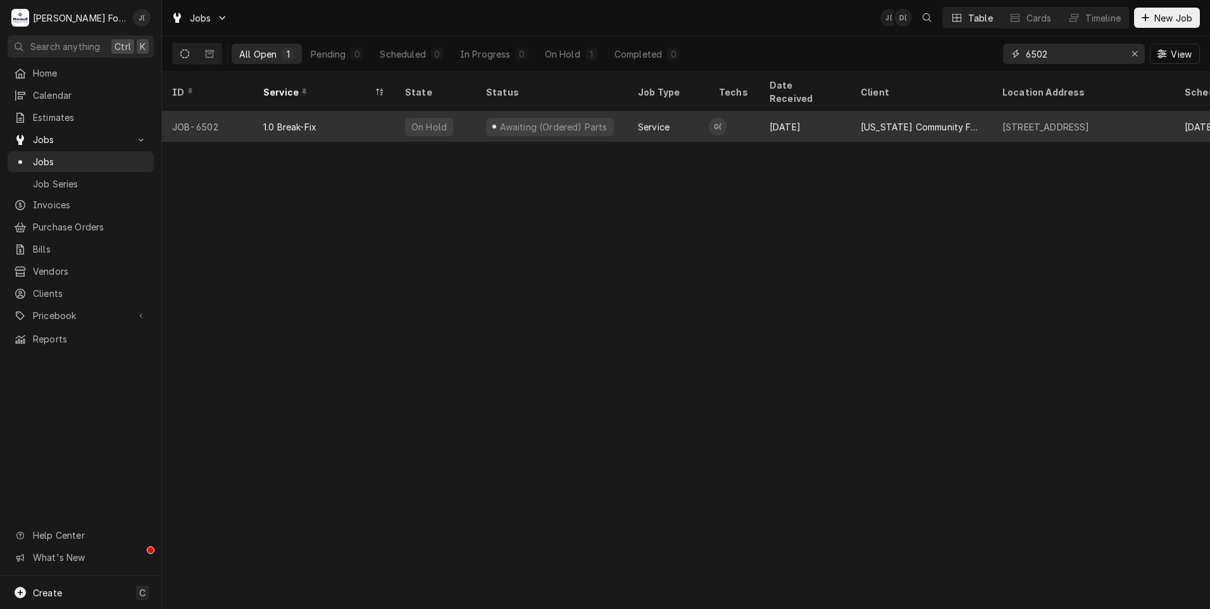
type input "6502"
click at [362, 124] on div "1.0 Break-Fix" at bounding box center [324, 126] width 142 height 30
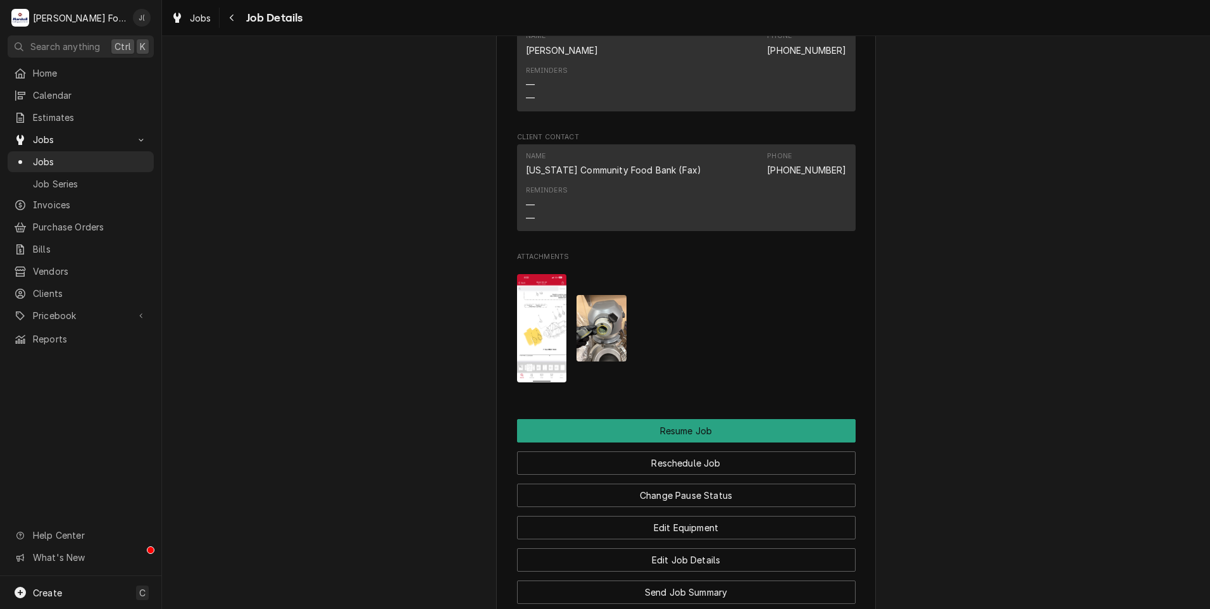
scroll to position [1645, 0]
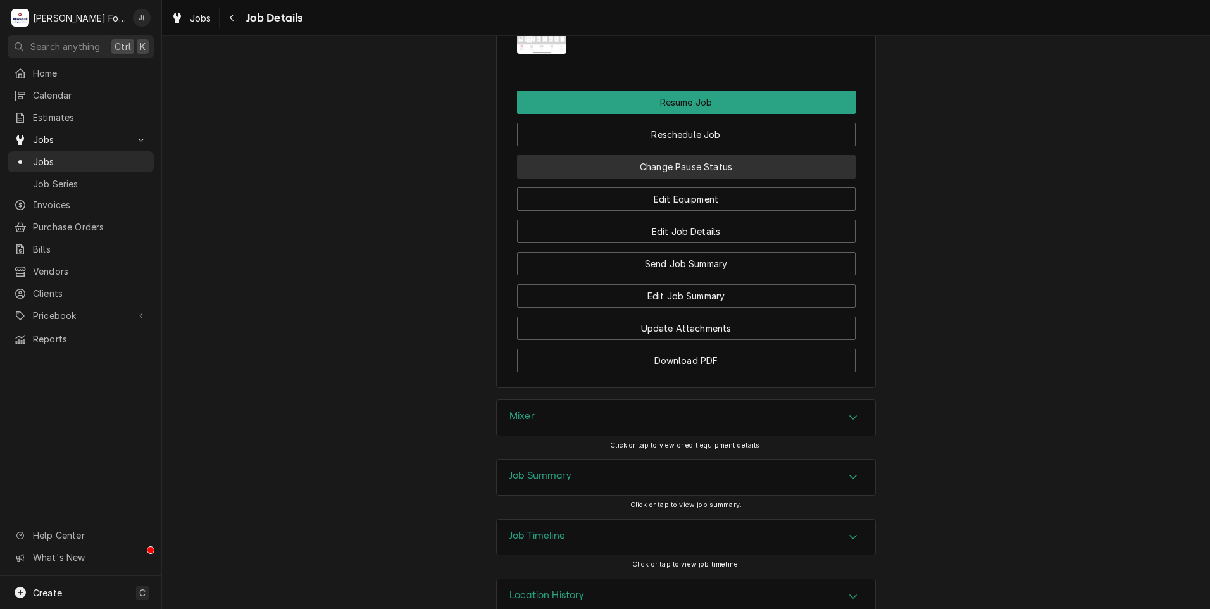
click at [764, 172] on button "Change Pause Status" at bounding box center [686, 166] width 339 height 23
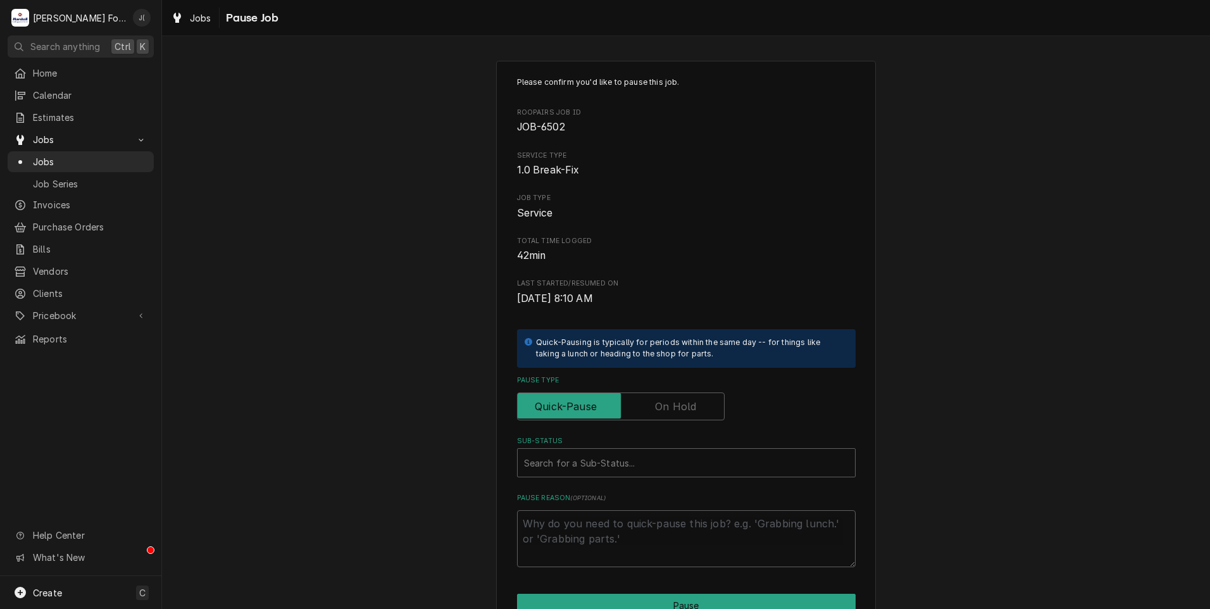
click at [683, 401] on label "Pause Type" at bounding box center [621, 406] width 208 height 28
click at [683, 401] on input "Pause Type" at bounding box center [621, 406] width 196 height 28
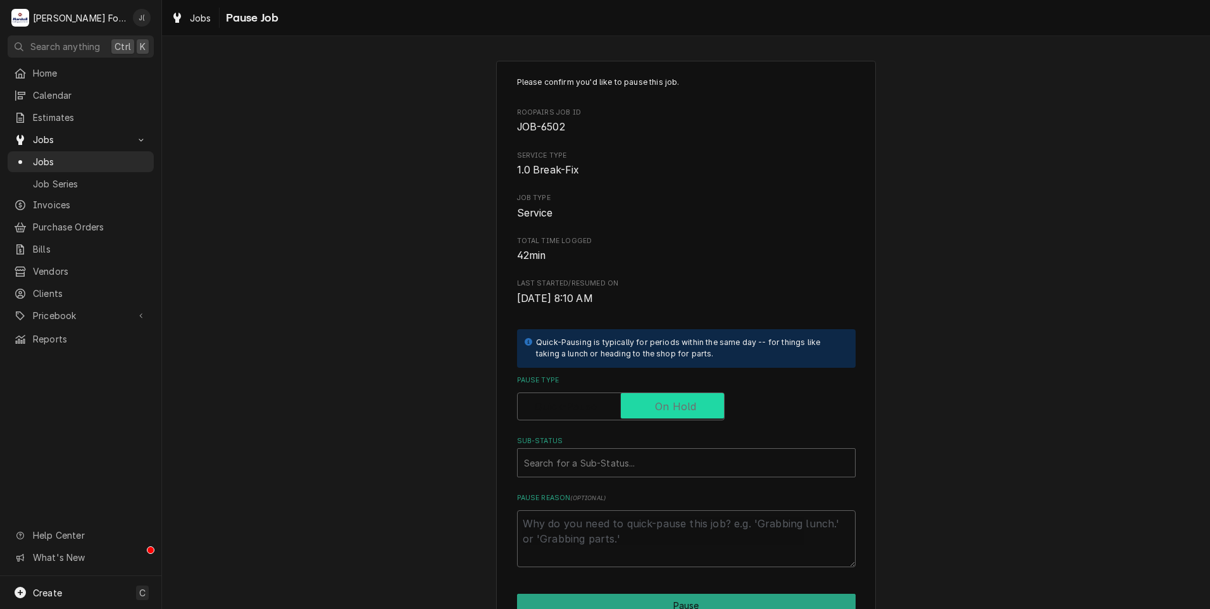
checkbox input "true"
click at [635, 473] on div "Sub-Status" at bounding box center [686, 462] width 325 height 23
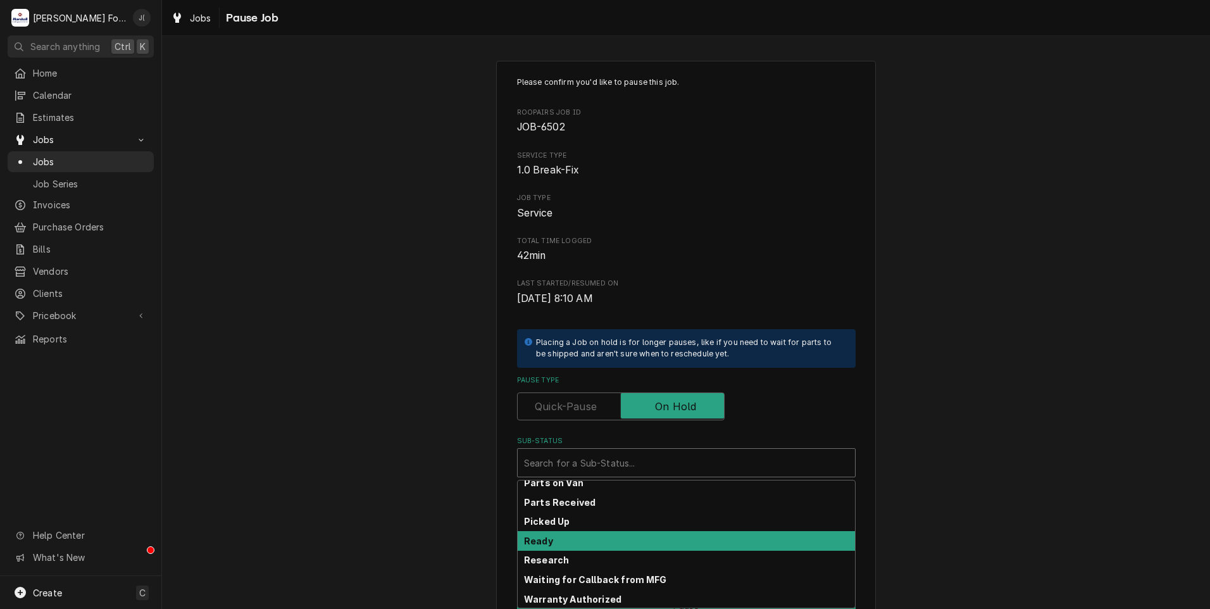
scroll to position [202, 0]
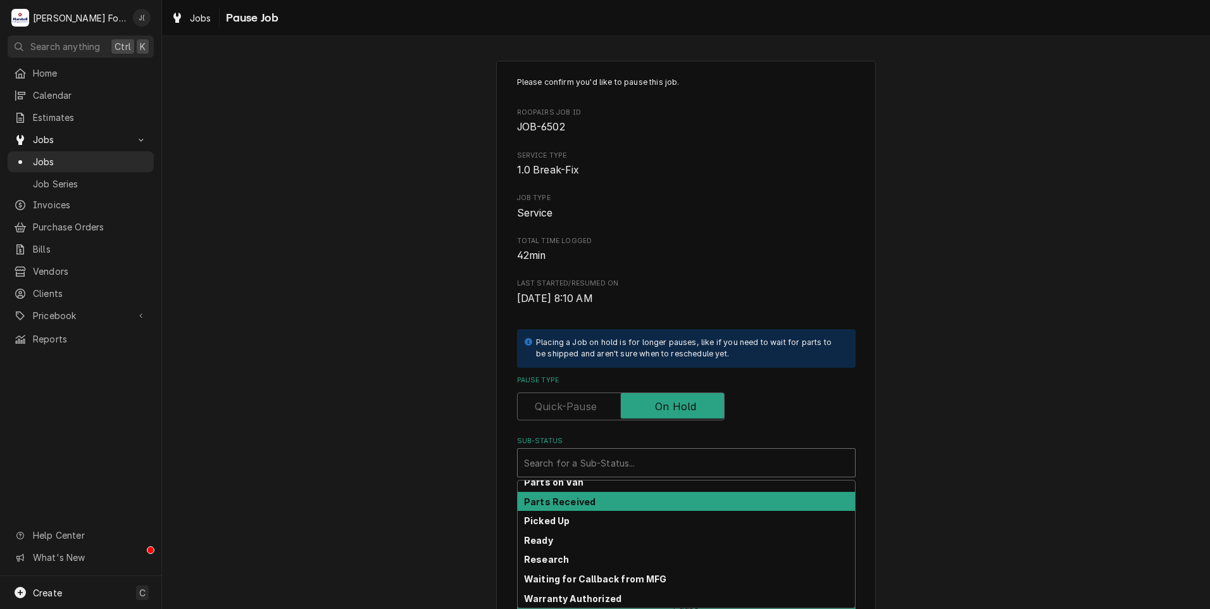
click at [645, 502] on div "Parts Received" at bounding box center [686, 502] width 337 height 20
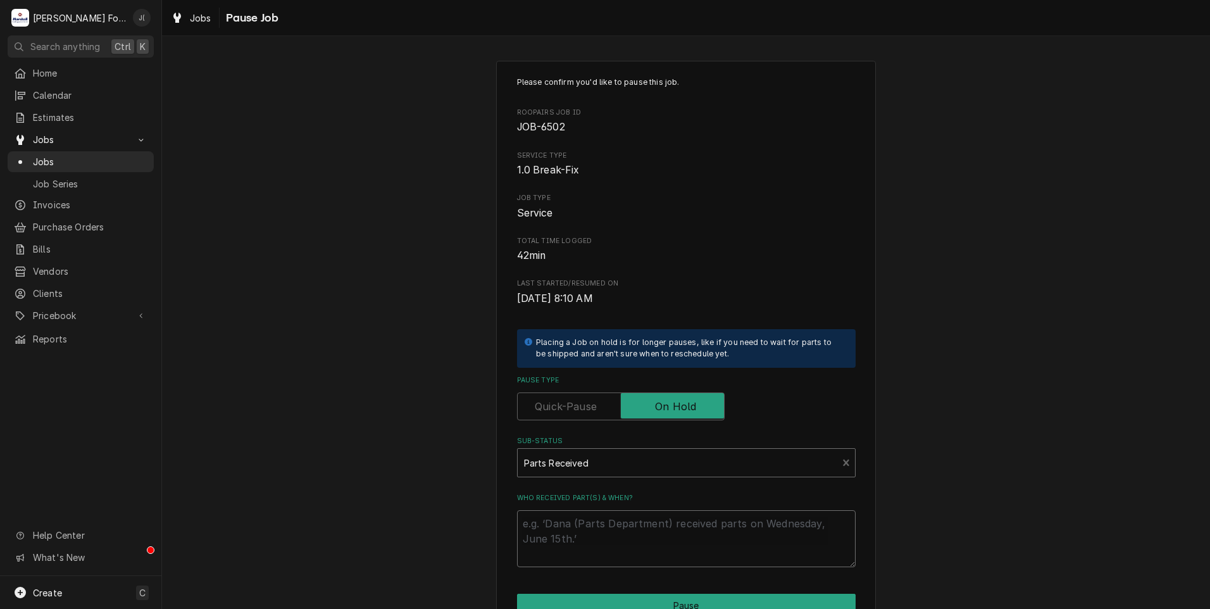
click at [632, 554] on textarea "Who received part(s) & when?" at bounding box center [686, 538] width 339 height 57
type textarea "x"
type textarea "0"
type textarea "x"
type textarea "08"
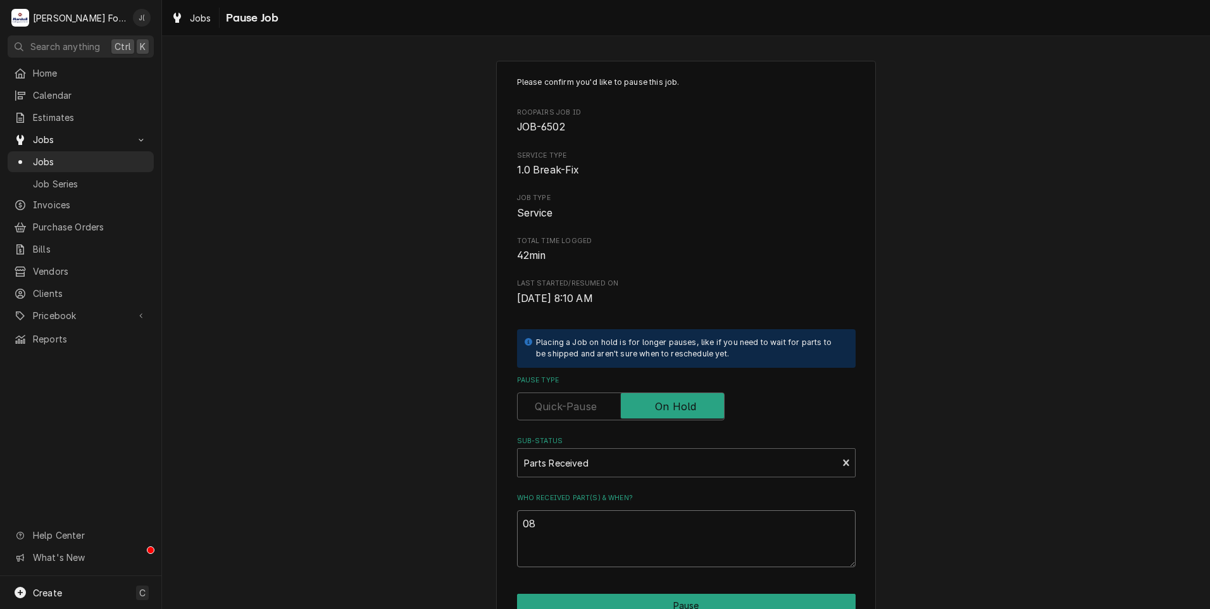
type textarea "x"
type textarea "08/"
type textarea "x"
type textarea "08/1"
type textarea "x"
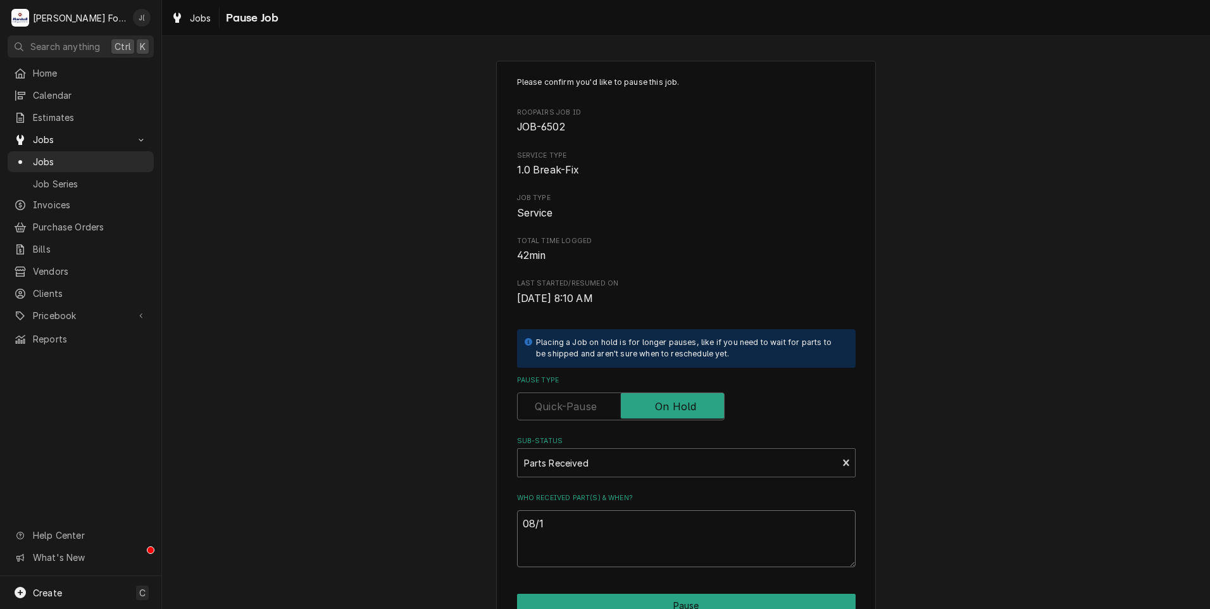
type textarea "08/13"
type textarea "x"
type textarea "08/13/"
type textarea "x"
type textarea "08/13/2"
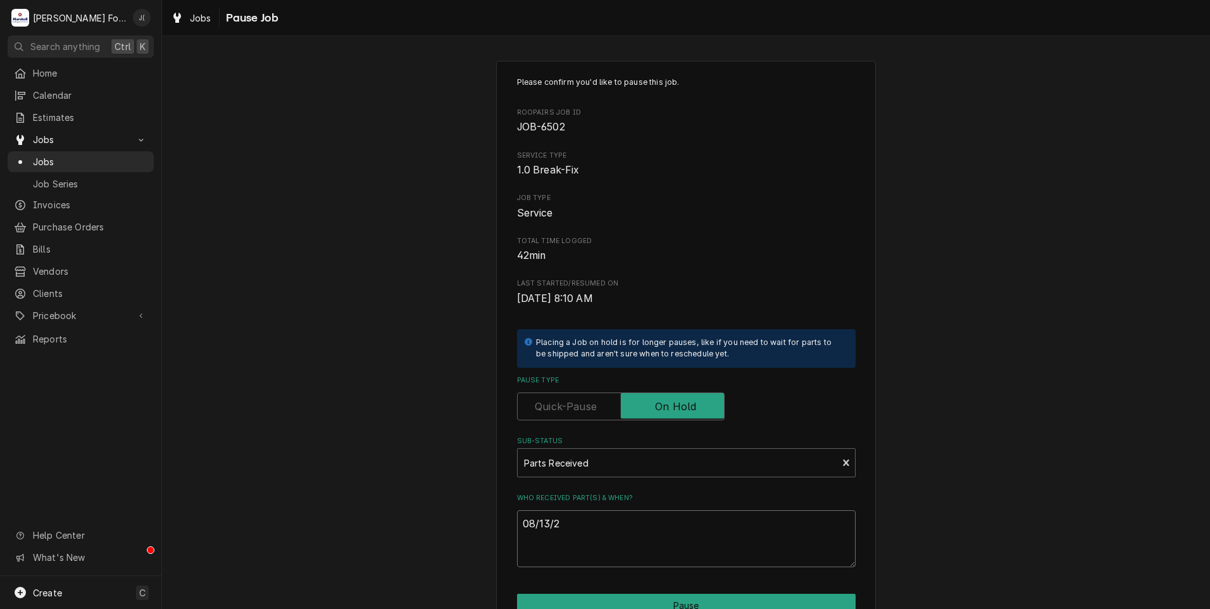
type textarea "x"
type textarea "08/13/20"
type textarea "x"
type textarea "08/13/202"
type textarea "x"
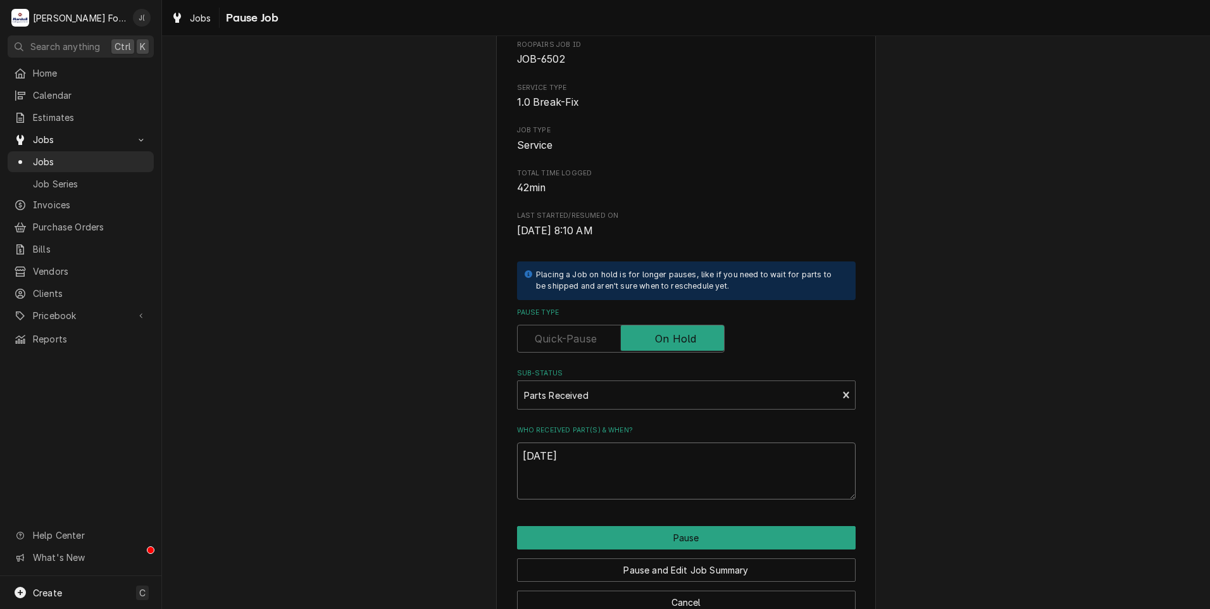
scroll to position [100, 0]
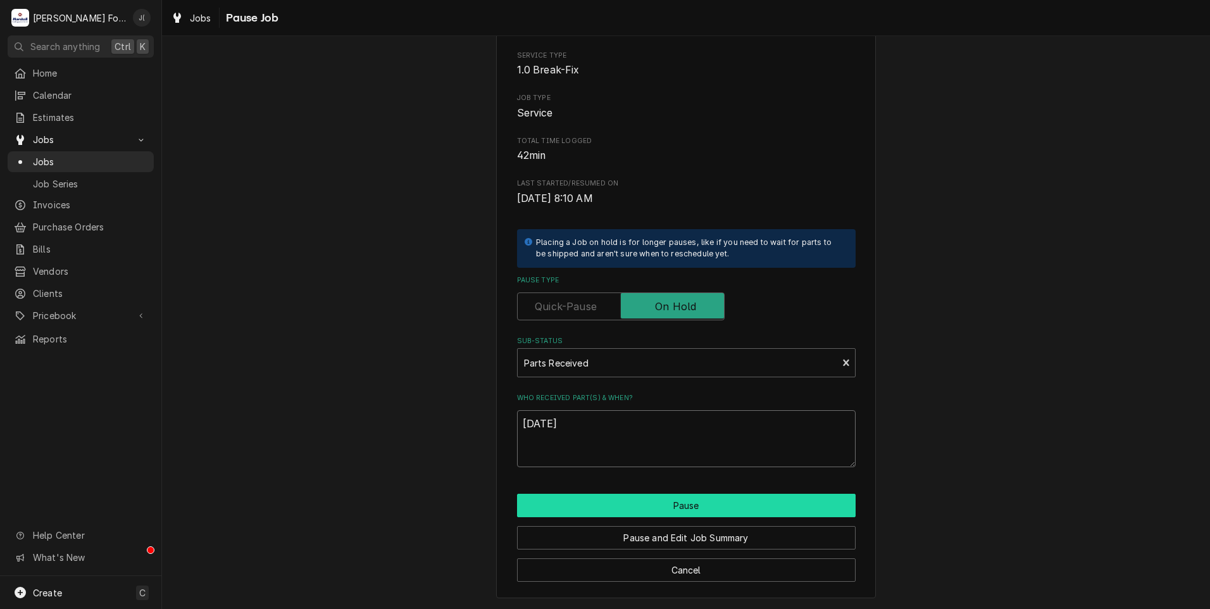
type textarea "[DATE]"
click at [665, 508] on button "Pause" at bounding box center [686, 505] width 339 height 23
type textarea "x"
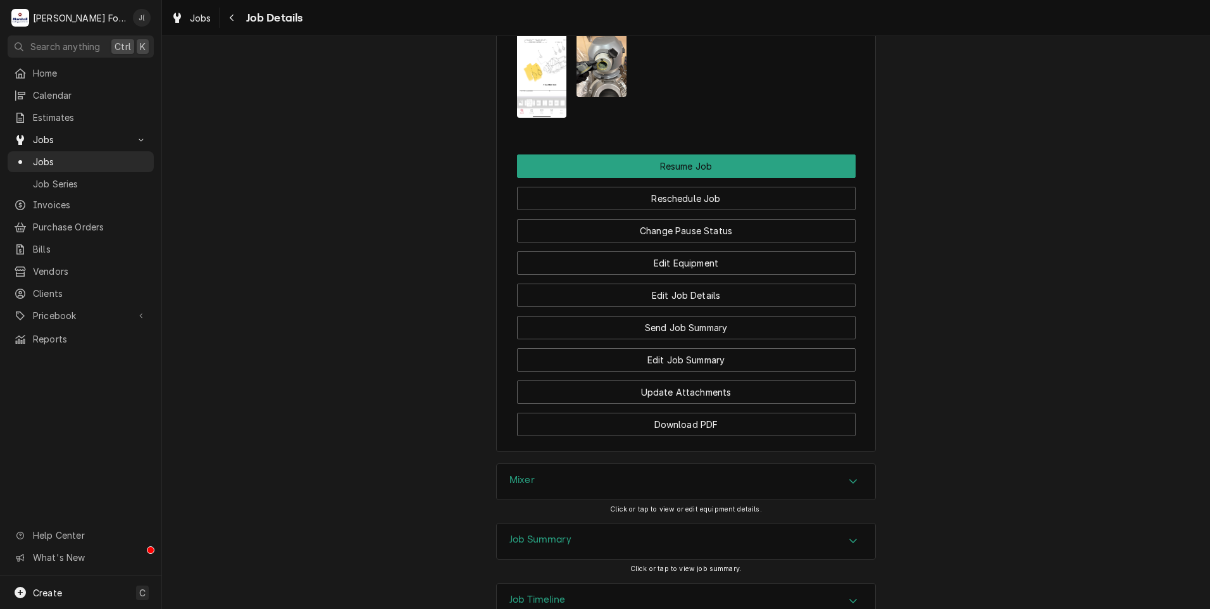
scroll to position [1582, 0]
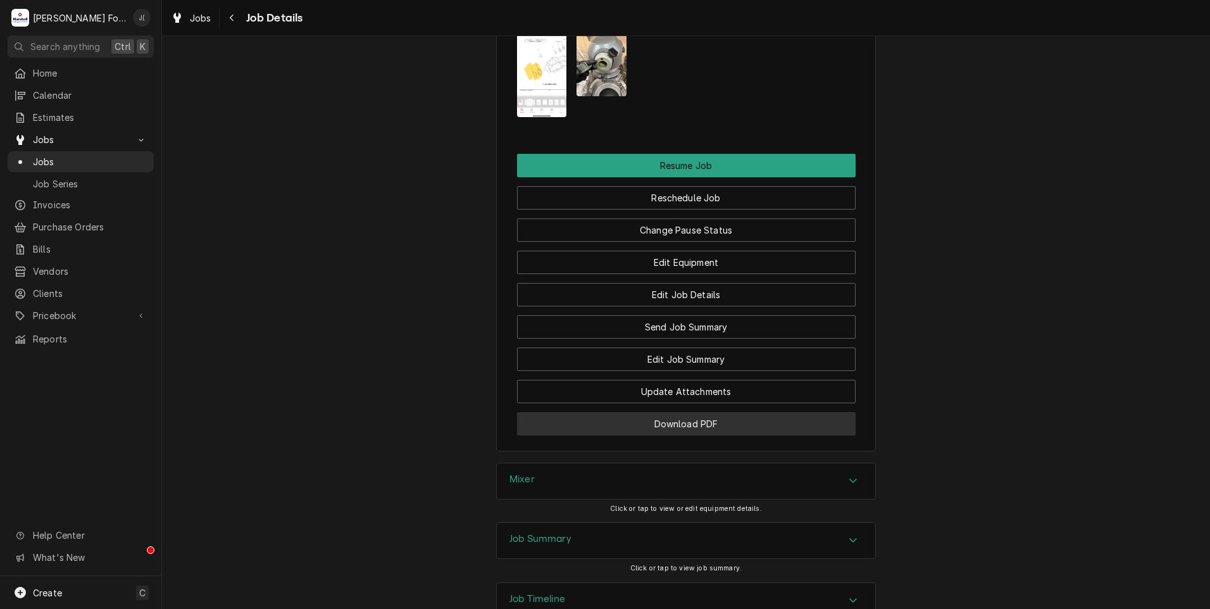
click at [645, 421] on button "Download PDF" at bounding box center [686, 423] width 339 height 23
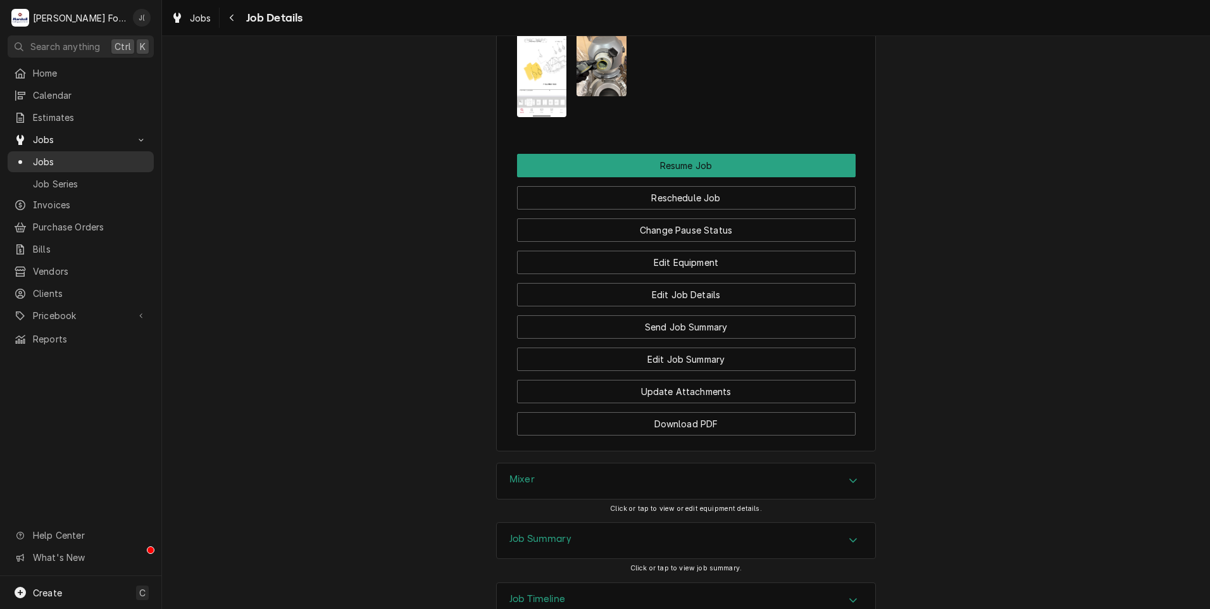
click at [84, 155] on span "Jobs" at bounding box center [90, 161] width 115 height 13
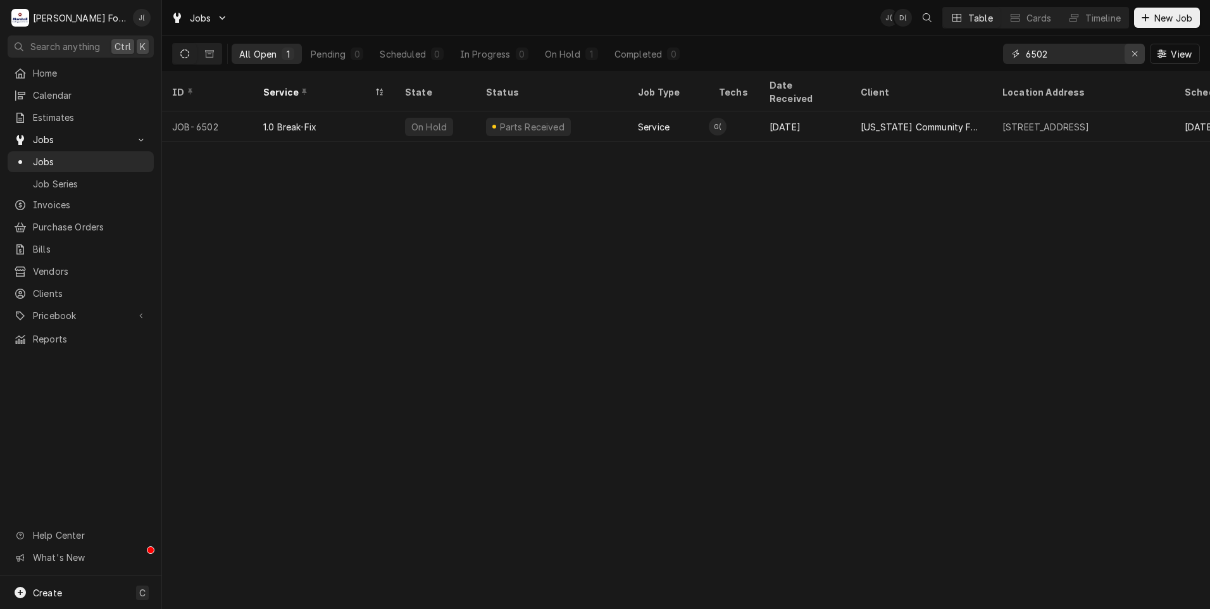
click at [1132, 53] on div "Erase input" at bounding box center [1134, 53] width 13 height 13
click at [1111, 56] on input "Dynamic Content Wrapper" at bounding box center [1085, 54] width 119 height 20
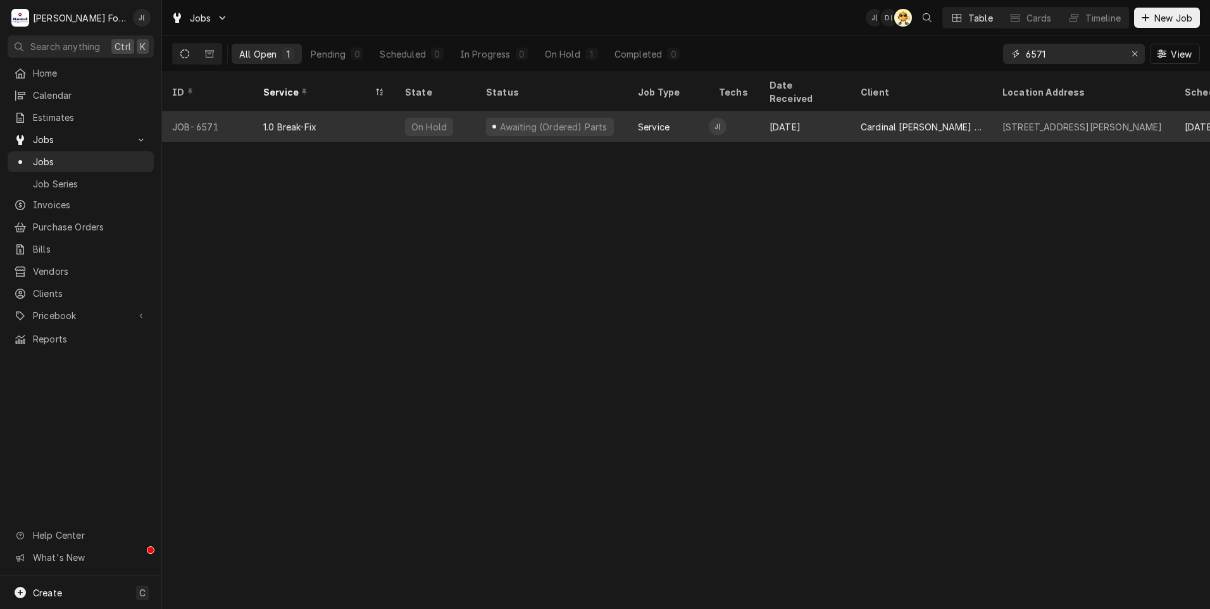
type input "6571"
click at [751, 111] on td "J(" at bounding box center [734, 126] width 51 height 30
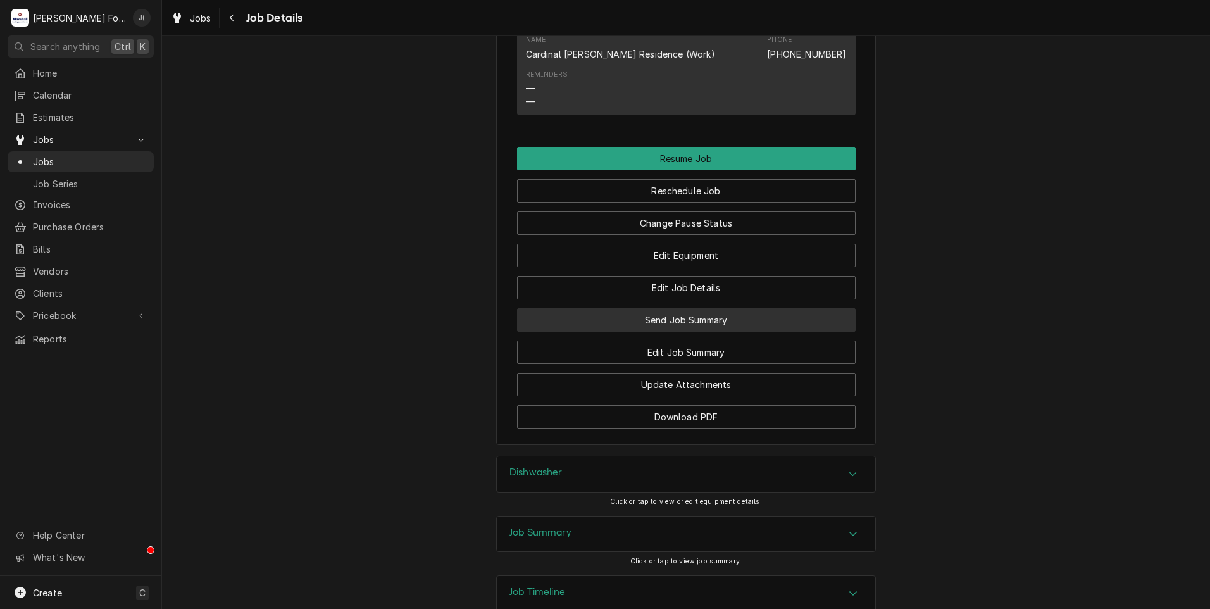
scroll to position [1430, 0]
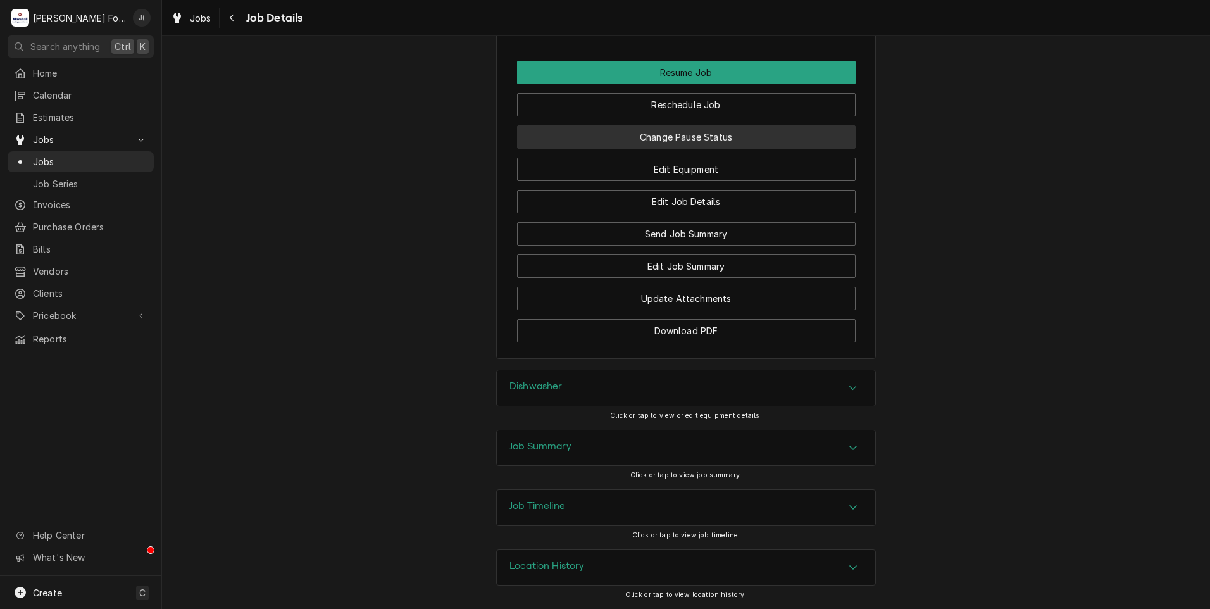
click at [715, 136] on button "Change Pause Status" at bounding box center [686, 136] width 339 height 23
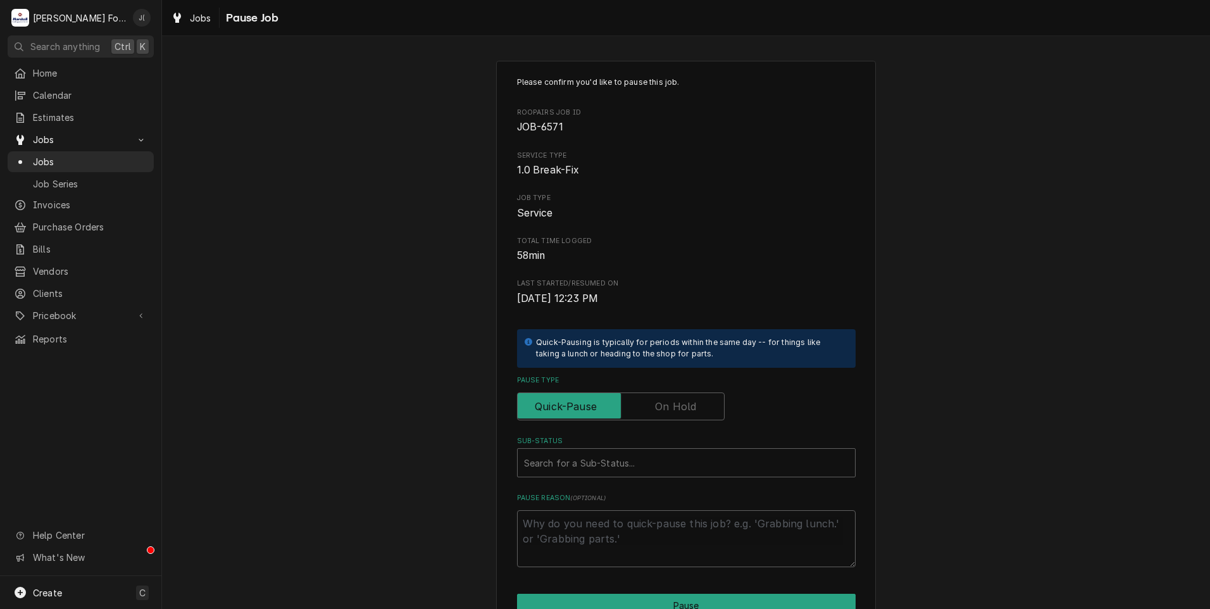
click at [660, 407] on label "Pause Type" at bounding box center [621, 406] width 208 height 28
click at [660, 407] on input "Pause Type" at bounding box center [621, 406] width 196 height 28
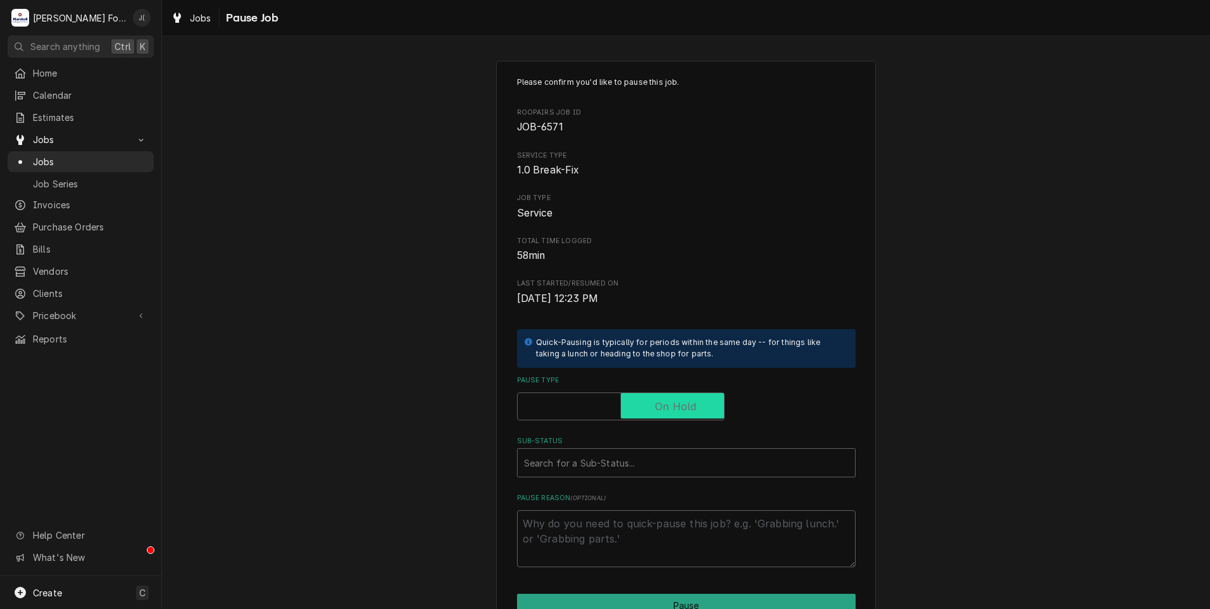
checkbox input "true"
click at [629, 470] on div "Sub-Status" at bounding box center [686, 462] width 325 height 23
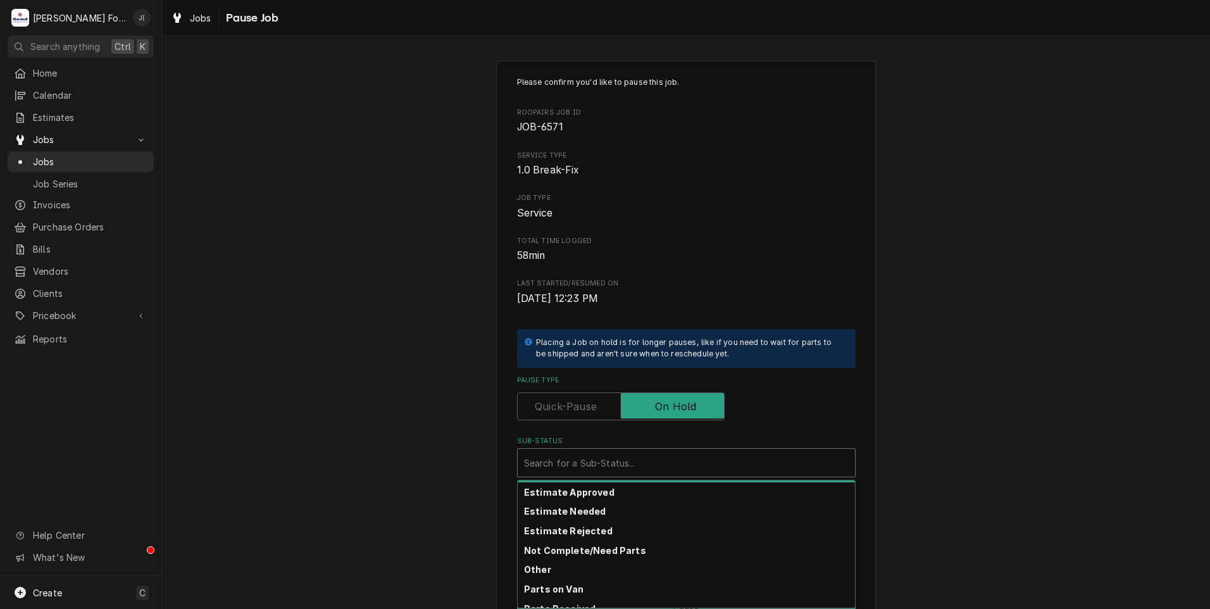
scroll to position [203, 0]
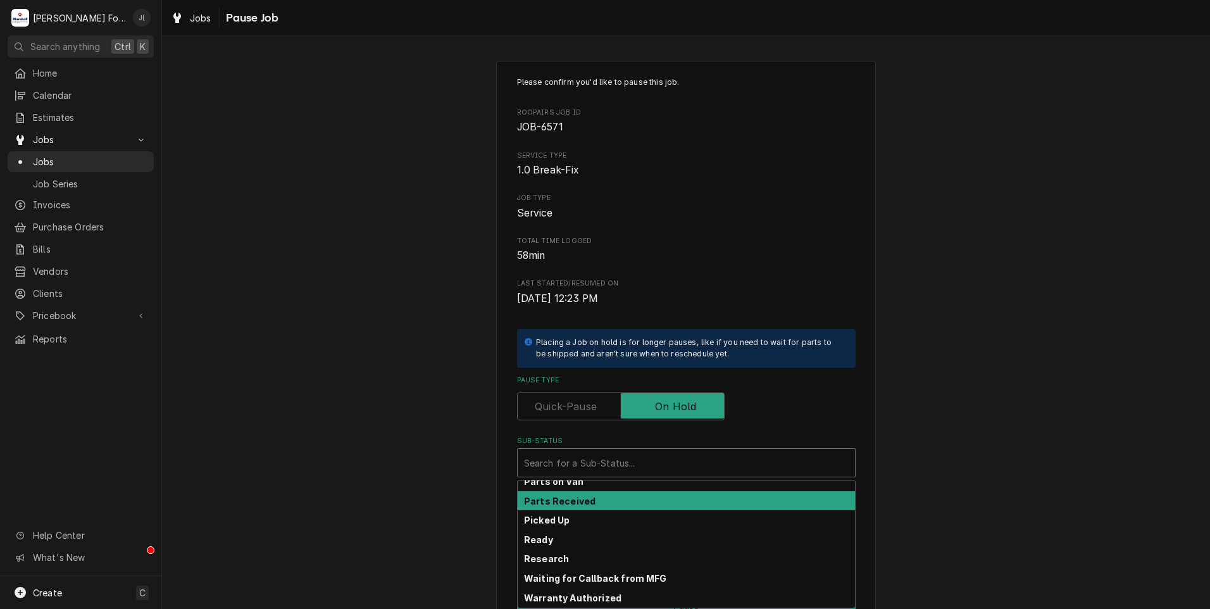
click at [695, 496] on div "Parts Received" at bounding box center [686, 501] width 337 height 20
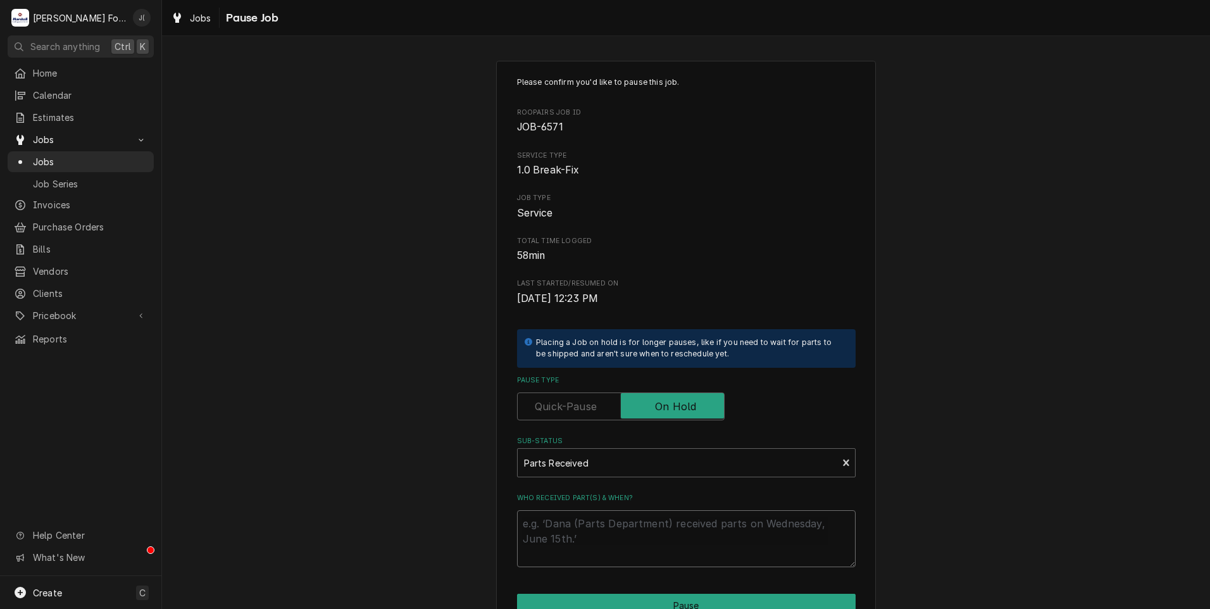
click at [671, 524] on textarea "Who received part(s) & when?" at bounding box center [686, 538] width 339 height 57
type textarea "x"
type textarea "0"
type textarea "x"
type textarea "08"
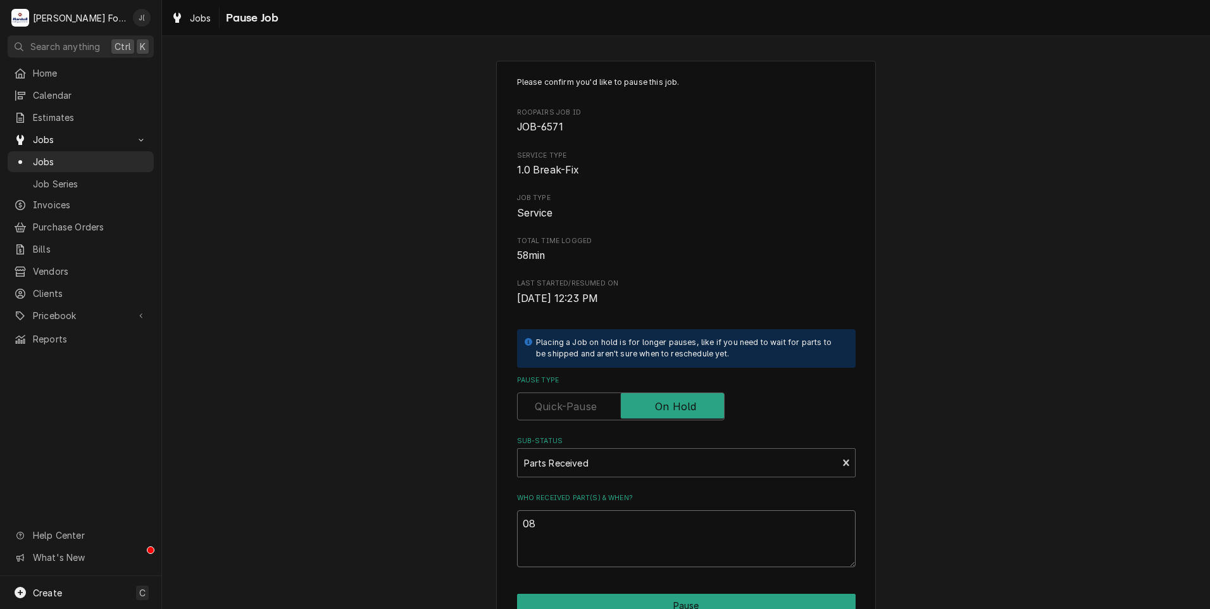
type textarea "x"
type textarea "08/"
type textarea "x"
type textarea "08/1"
type textarea "x"
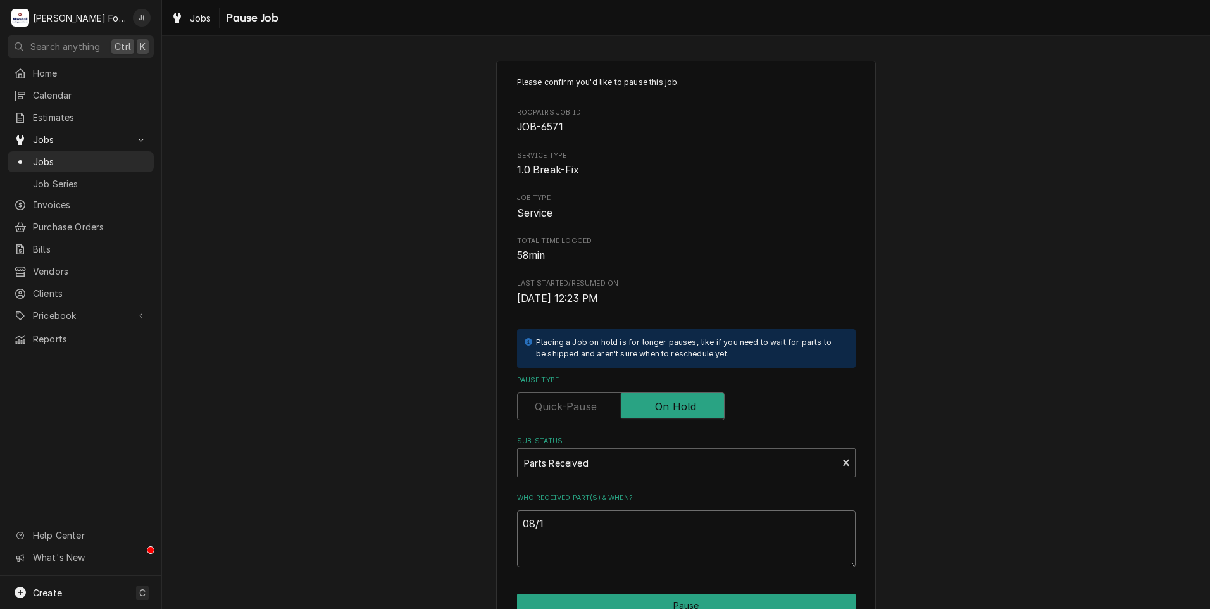
type textarea "08/13"
type textarea "x"
type textarea "08/13/"
type textarea "x"
type textarea "08/13/2"
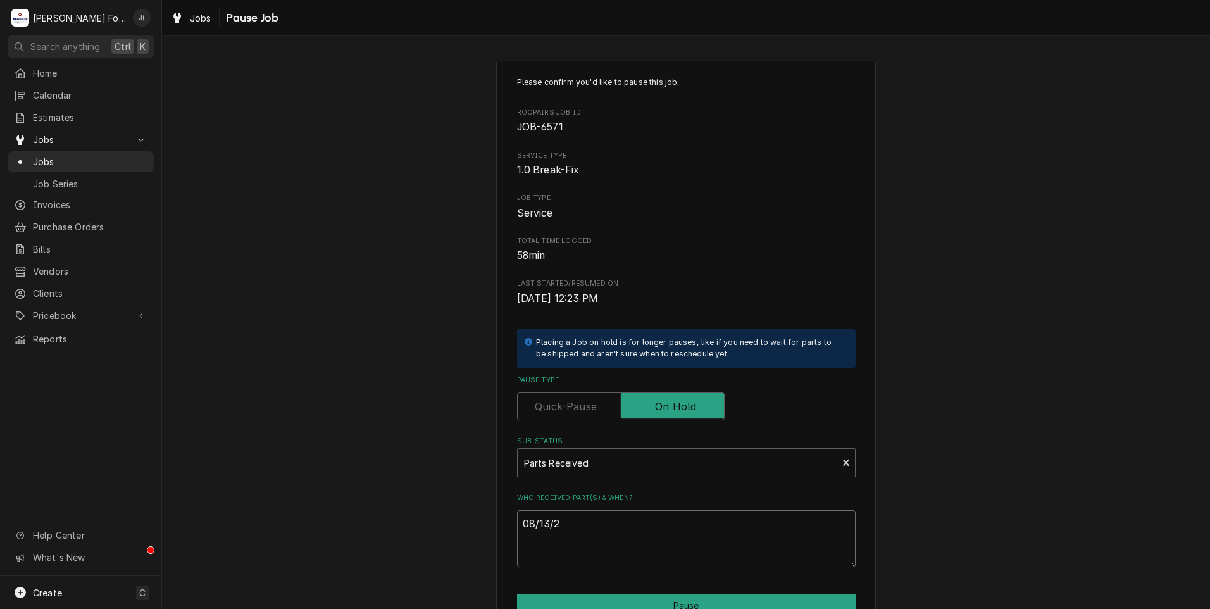
type textarea "x"
type textarea "08/13/20"
type textarea "x"
type textarea "08/13/202"
type textarea "x"
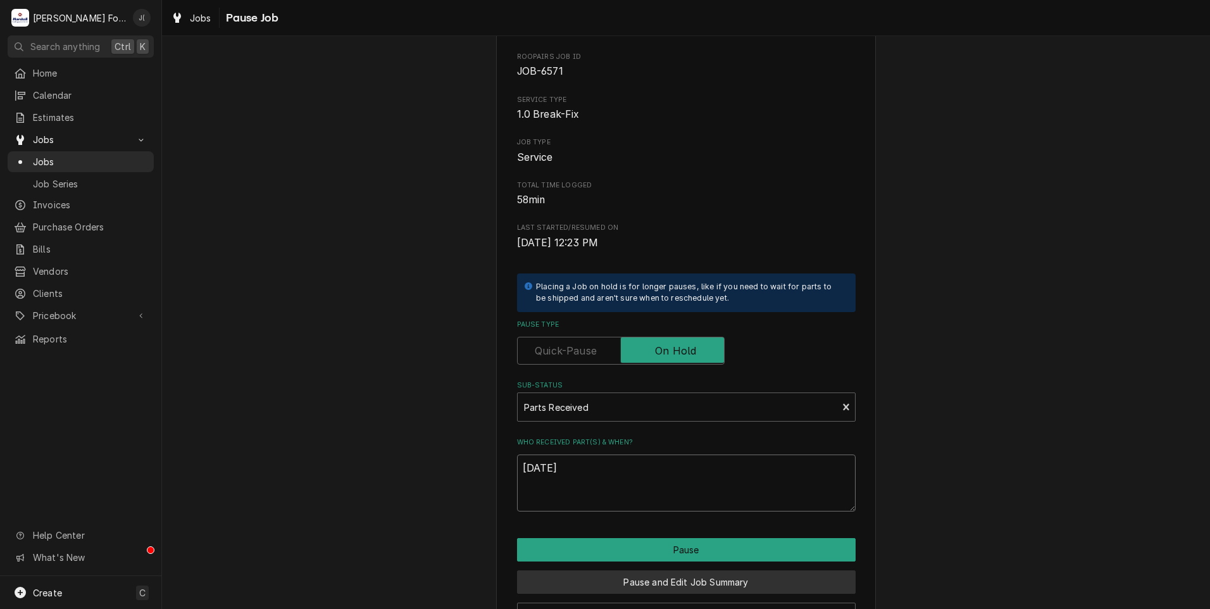
scroll to position [100, 0]
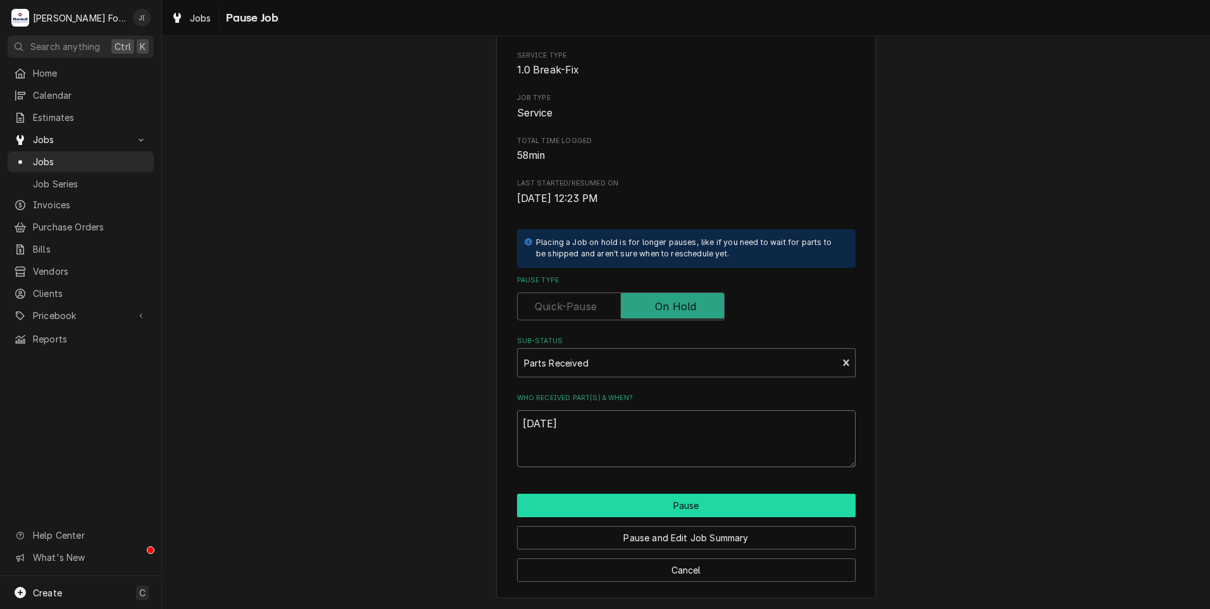
type textarea "[DATE]"
click at [726, 508] on button "Pause" at bounding box center [686, 505] width 339 height 23
type textarea "x"
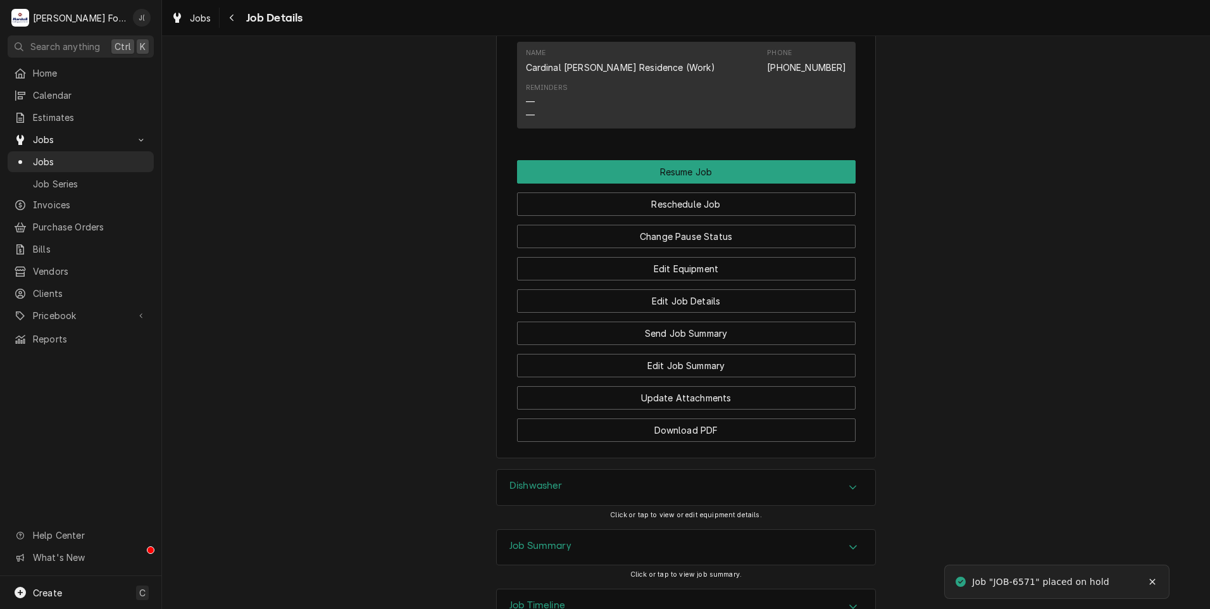
scroll to position [1430, 0]
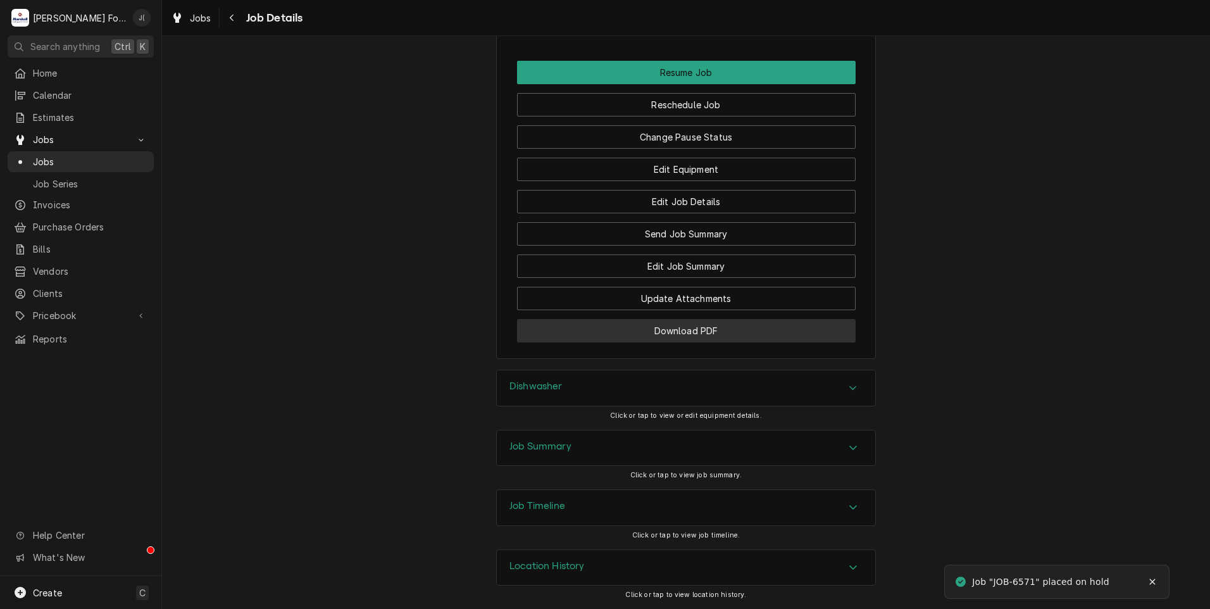
click at [635, 337] on button "Download PDF" at bounding box center [686, 330] width 339 height 23
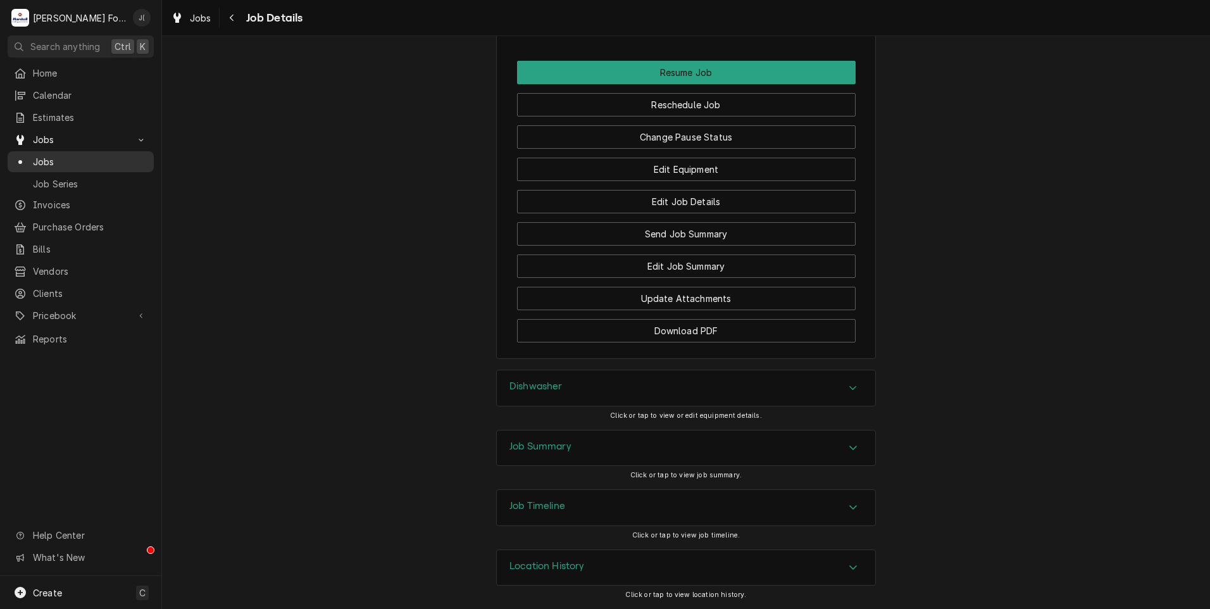
click at [111, 157] on span "Jobs" at bounding box center [90, 161] width 115 height 13
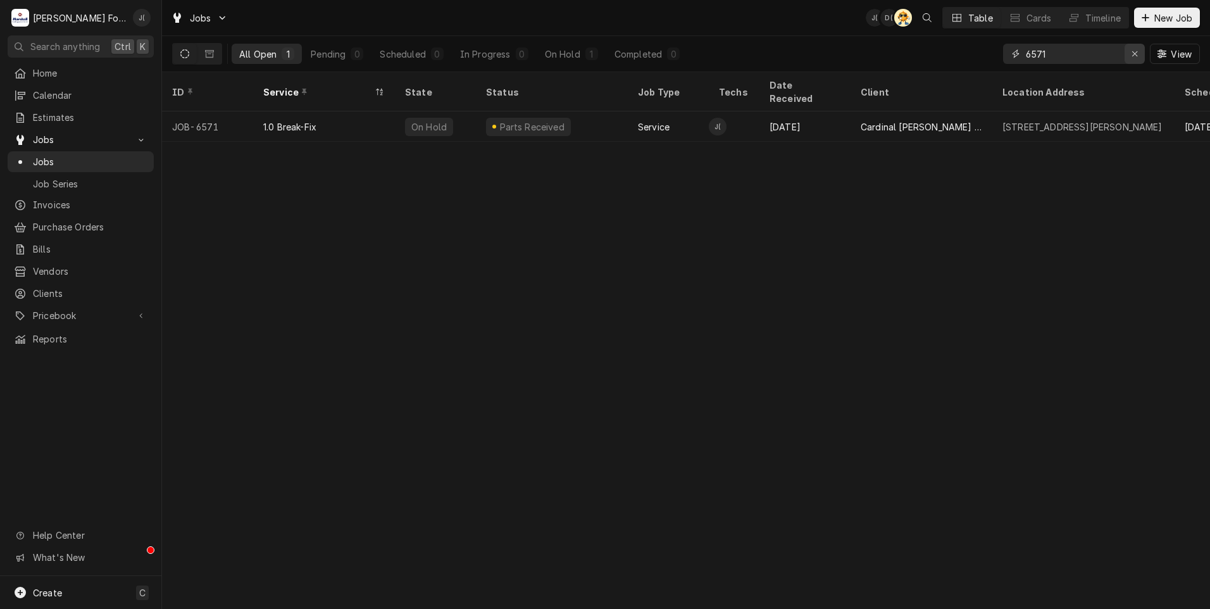
click at [1135, 54] on icon "Erase input" at bounding box center [1135, 53] width 7 height 9
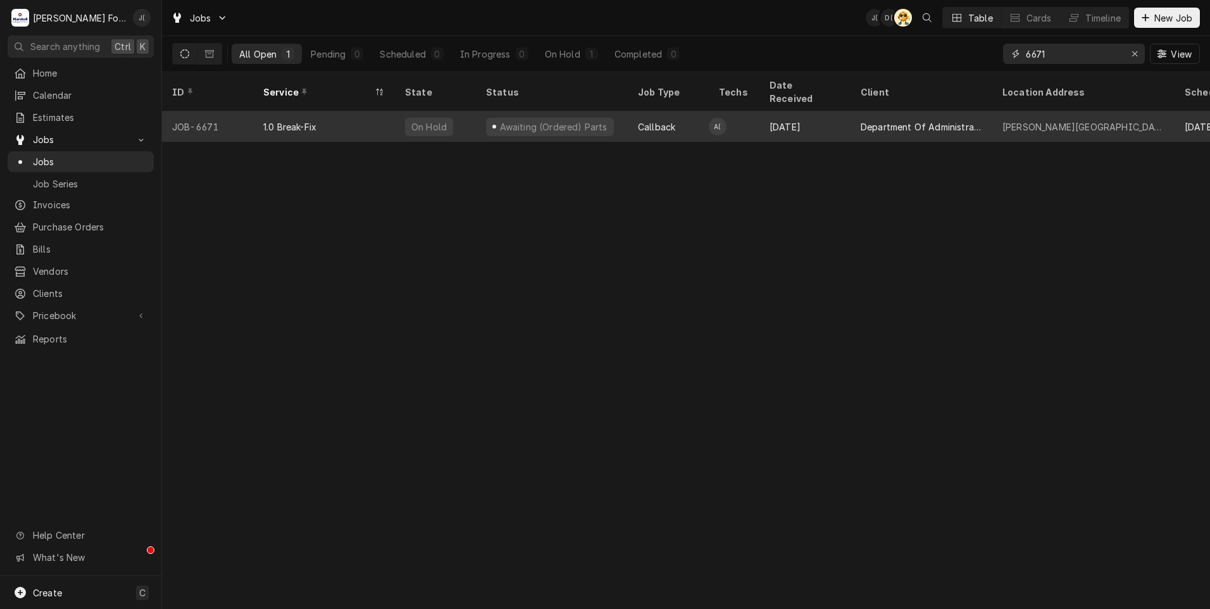
type input "6671"
click at [445, 118] on div "On Hold" at bounding box center [429, 127] width 48 height 18
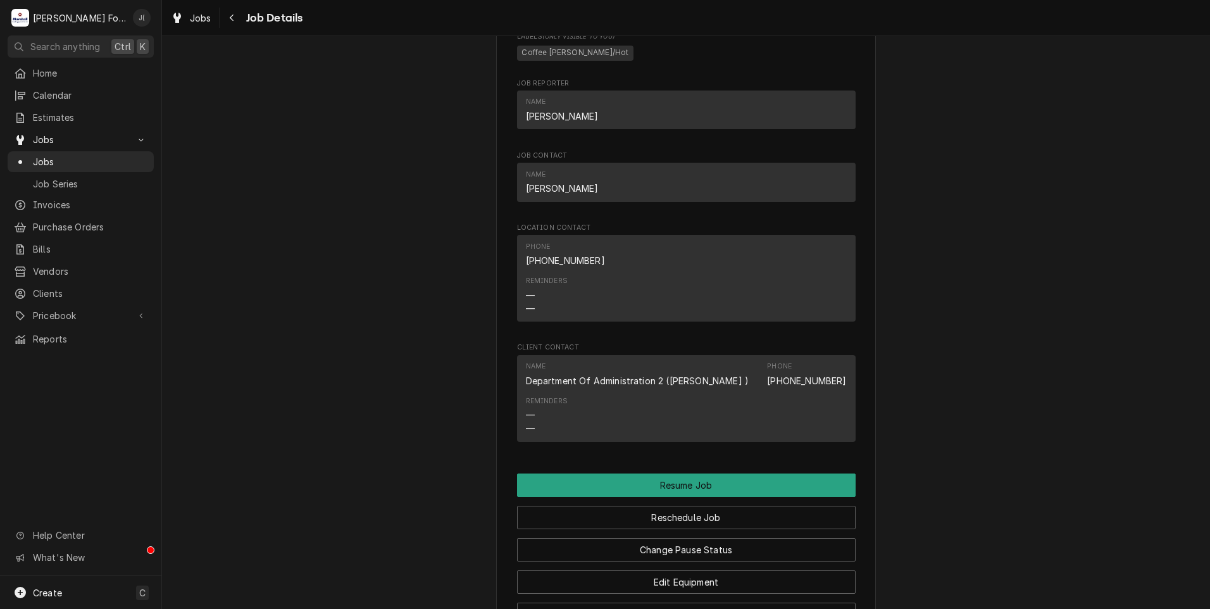
scroll to position [1519, 0]
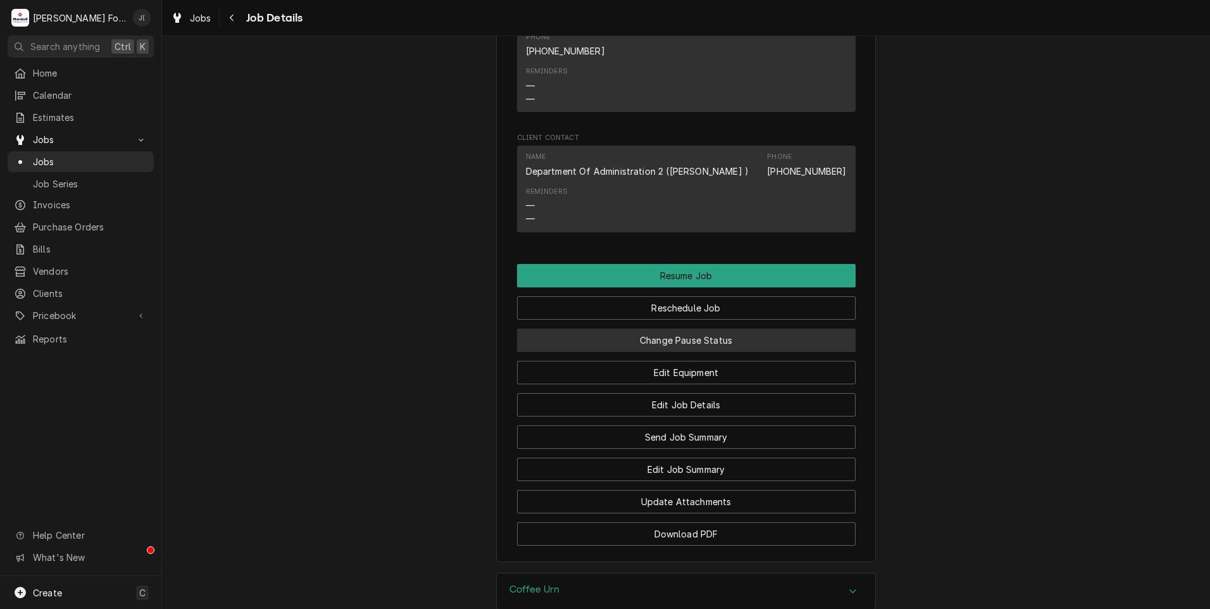
click at [615, 328] on button "Change Pause Status" at bounding box center [686, 339] width 339 height 23
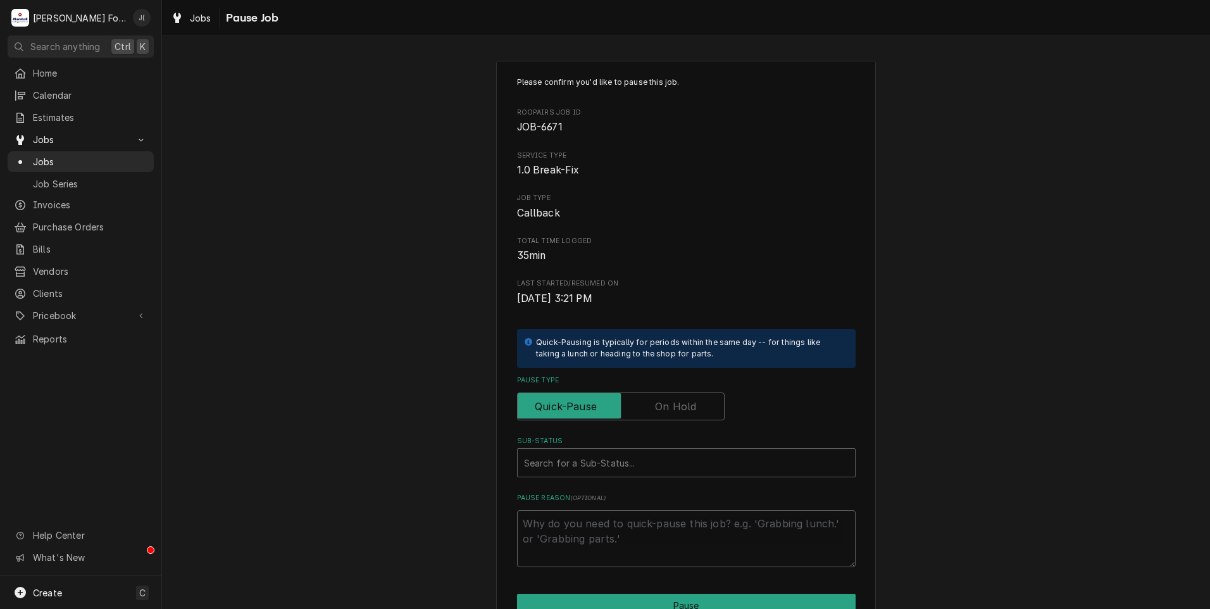
click at [666, 404] on label "Pause Type" at bounding box center [621, 406] width 208 height 28
click at [666, 404] on input "Pause Type" at bounding box center [621, 406] width 196 height 28
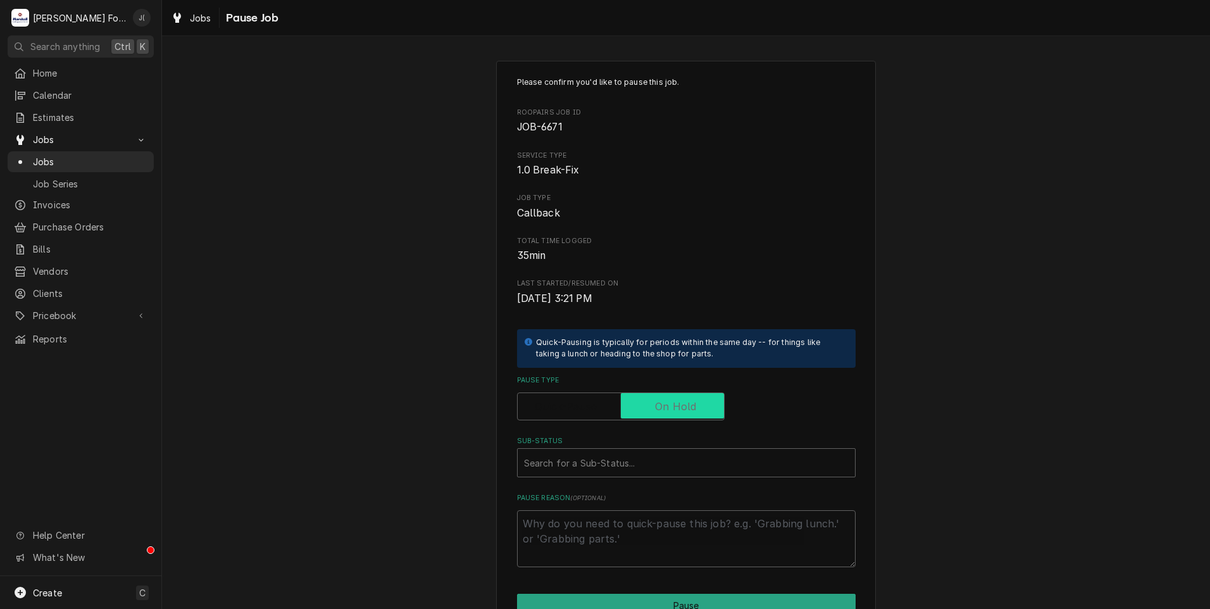
checkbox input "true"
click at [631, 454] on div "Sub-Status" at bounding box center [686, 462] width 325 height 23
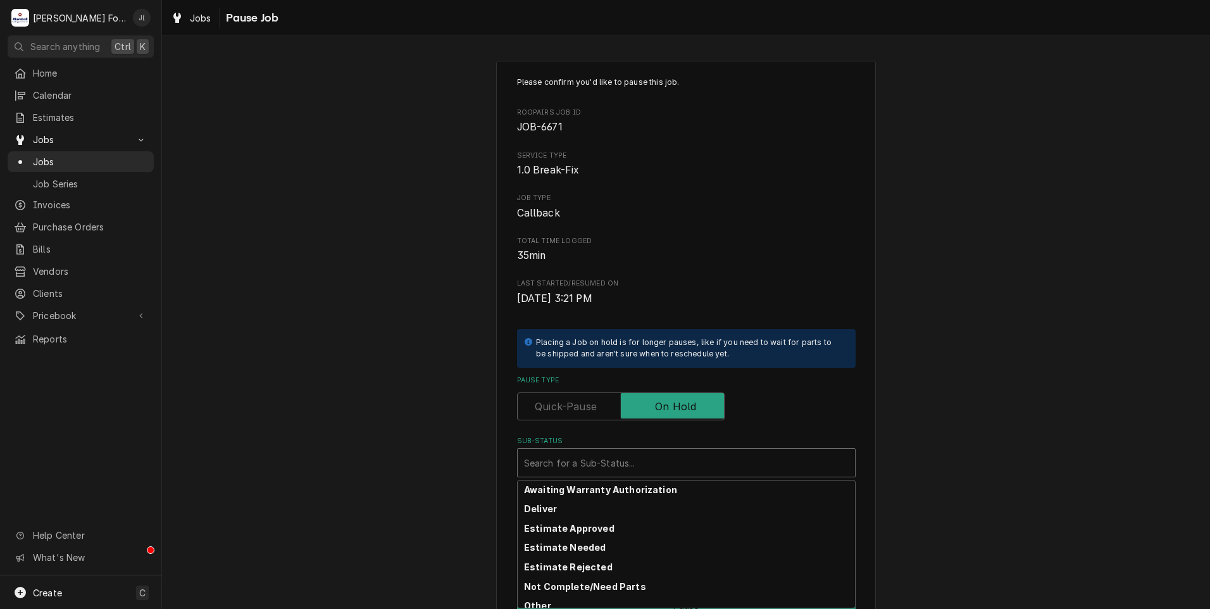
scroll to position [202, 0]
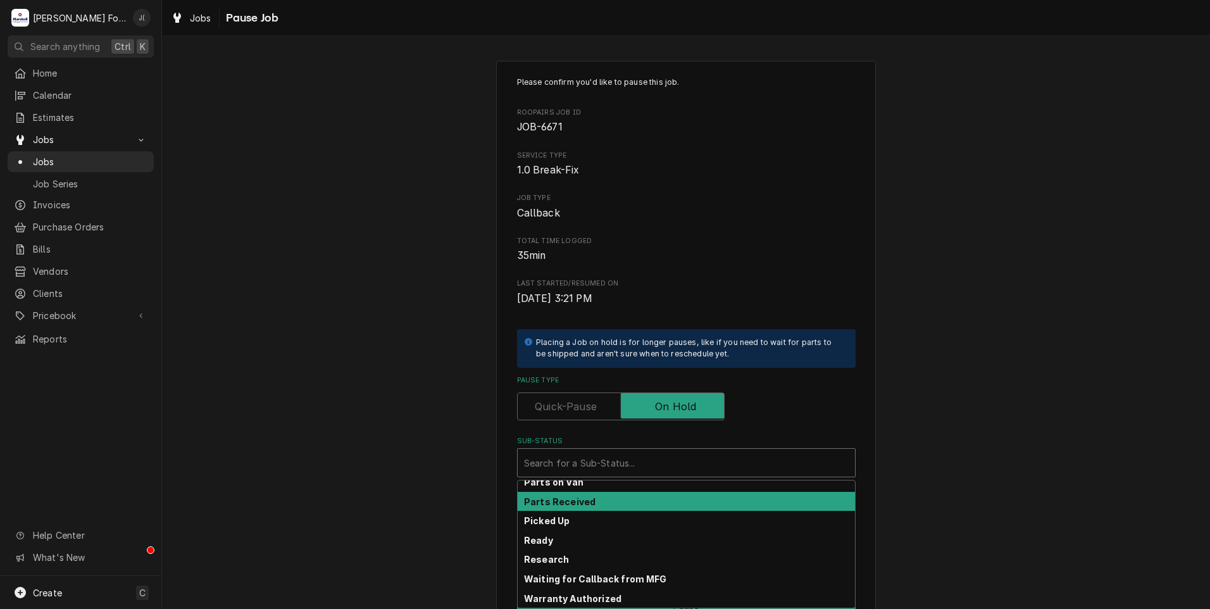
click at [646, 497] on div "Parts Received" at bounding box center [686, 502] width 337 height 20
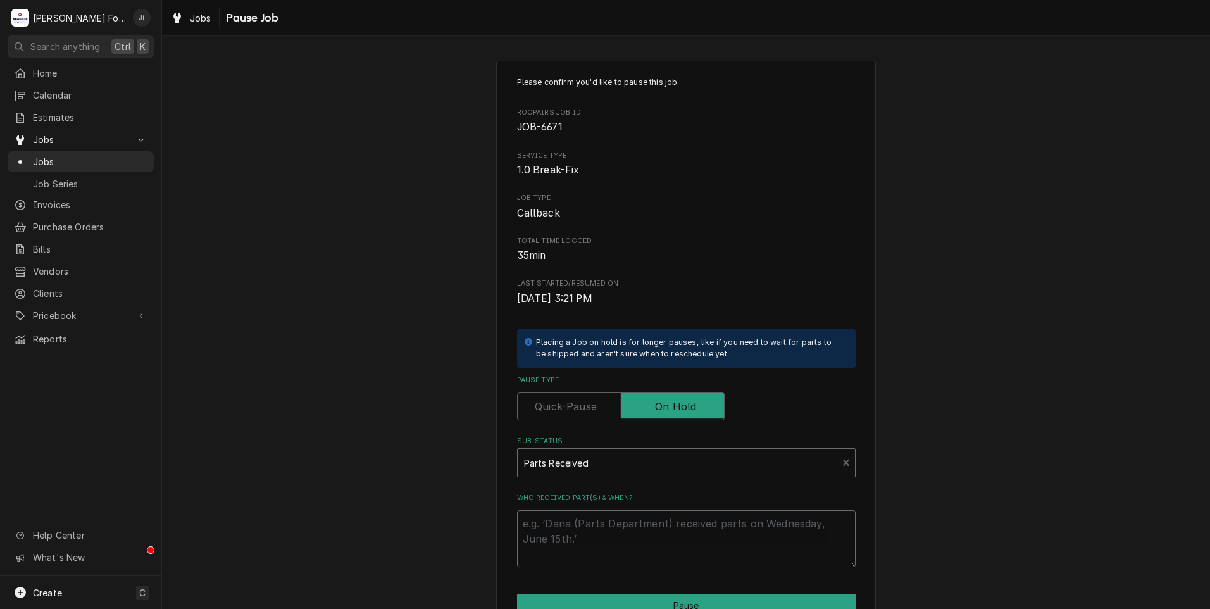
click at [644, 523] on textarea "Who received part(s) & when?" at bounding box center [686, 538] width 339 height 57
type textarea "x"
type textarea "0"
type textarea "x"
type textarea "08"
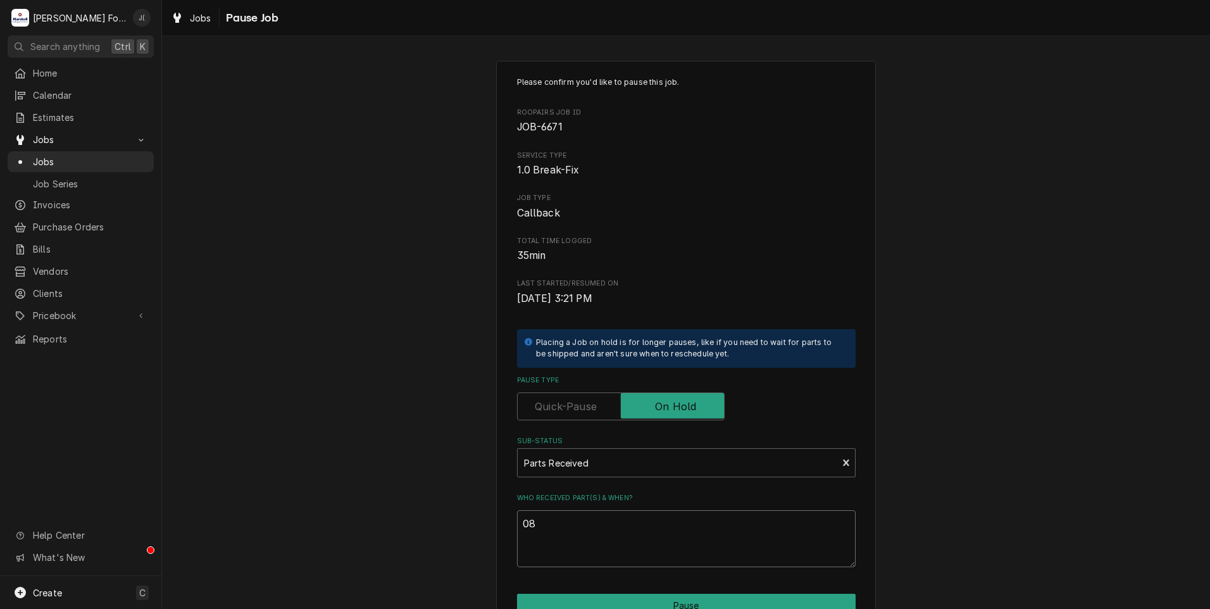
type textarea "x"
type textarea "08/"
type textarea "x"
type textarea "08/1"
type textarea "x"
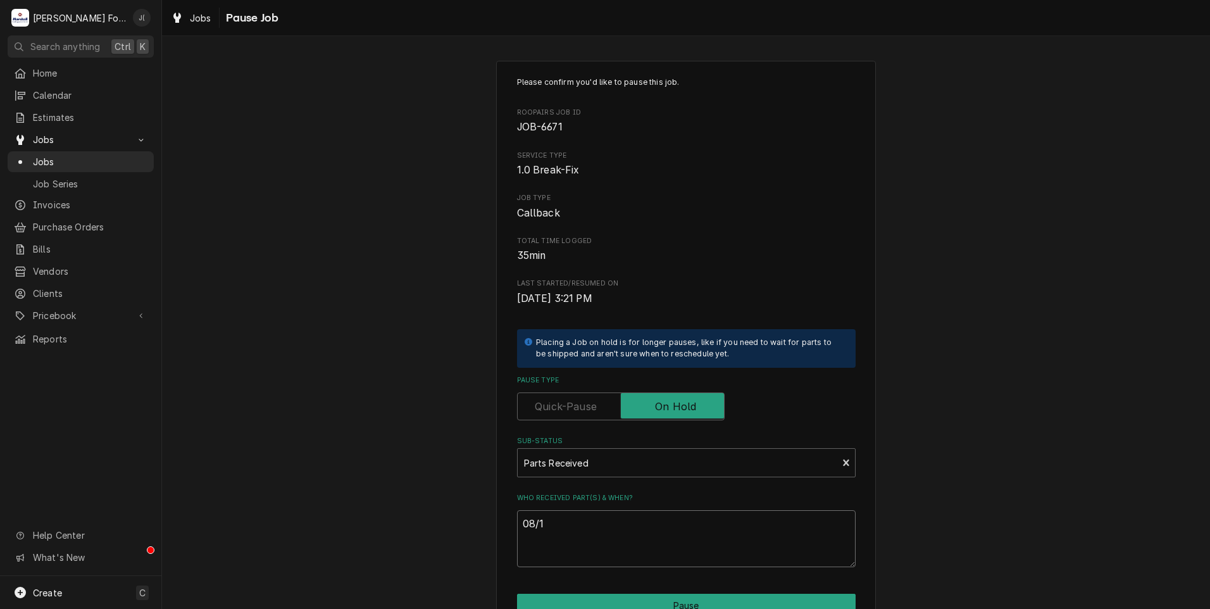
type textarea "08/13"
type textarea "x"
type textarea "08/13/"
type textarea "x"
type textarea "08/13/2"
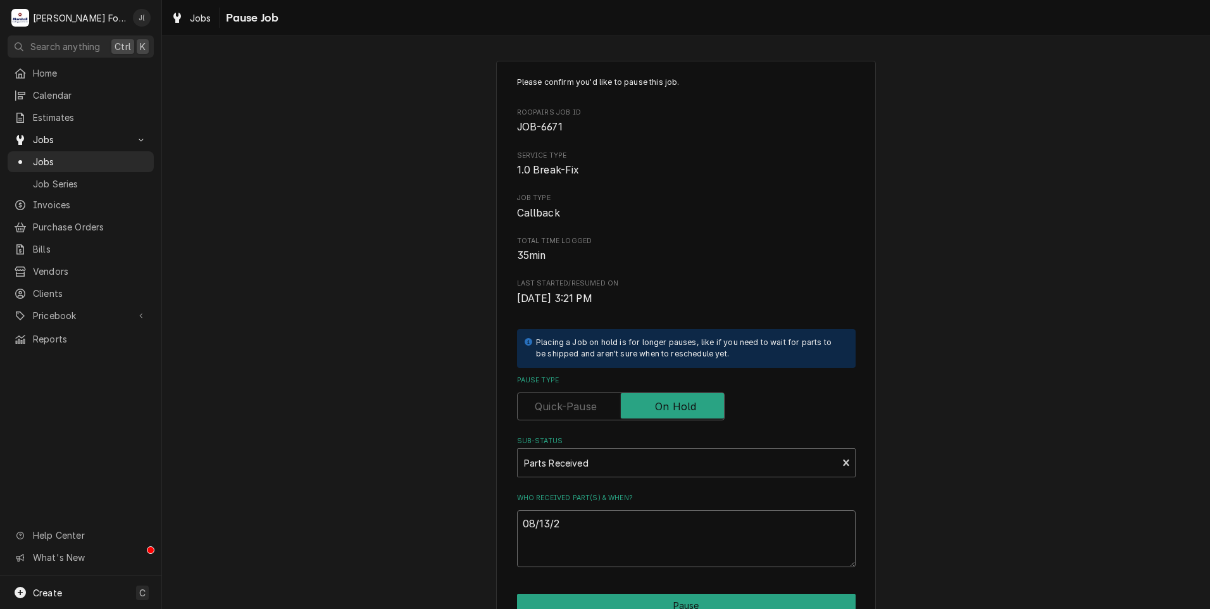
type textarea "x"
type textarea "08/13/20"
type textarea "x"
type textarea "08/13/202"
type textarea "x"
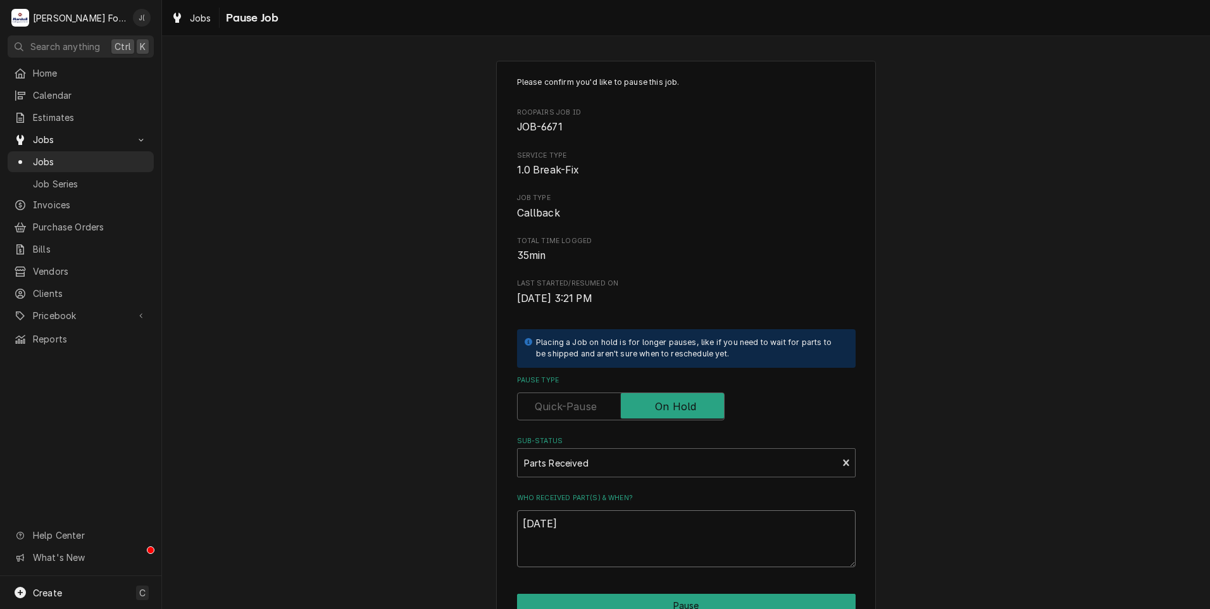
scroll to position [100, 0]
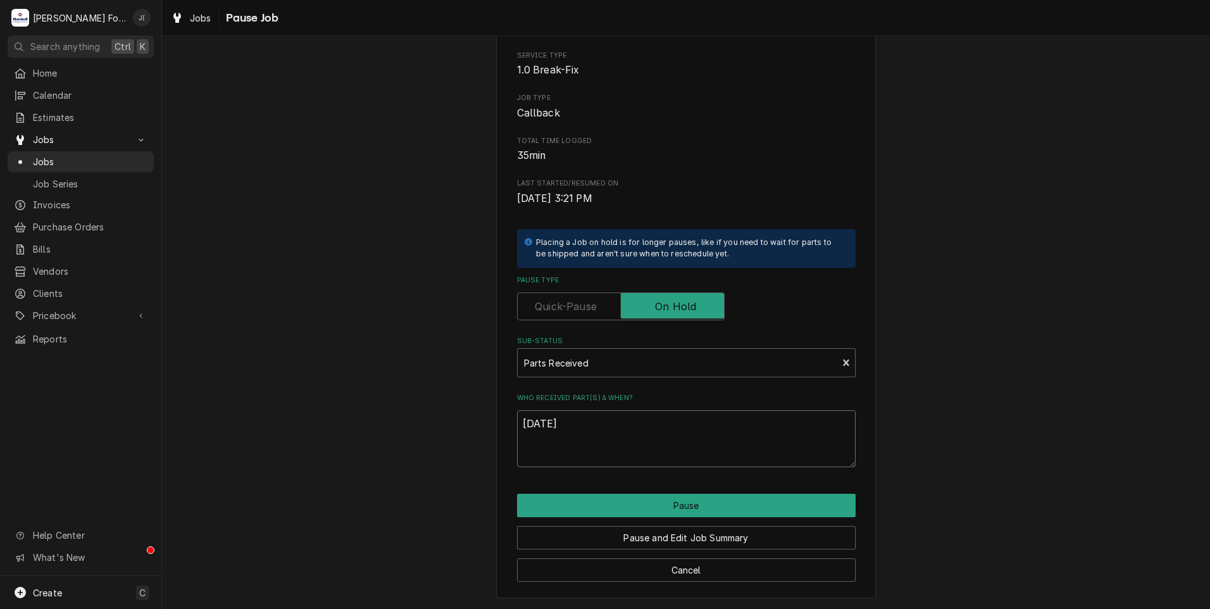
type textarea "[DATE]"
click at [739, 518] on div "Pause and Edit Job Summary" at bounding box center [686, 533] width 339 height 32
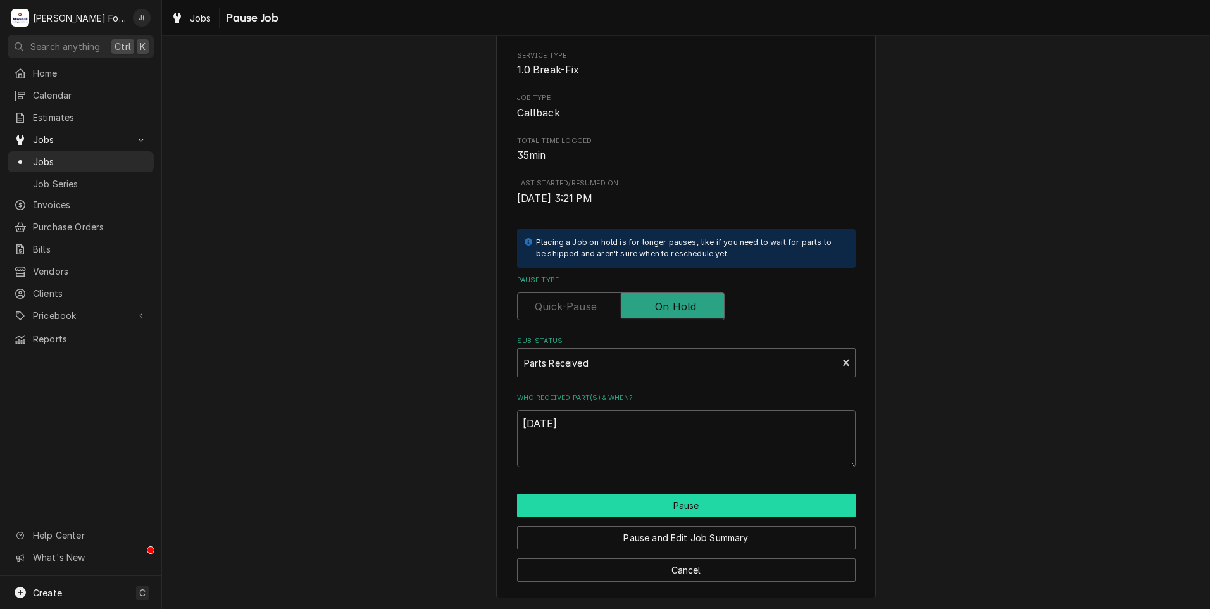
click at [739, 511] on button "Pause" at bounding box center [686, 505] width 339 height 23
type textarea "x"
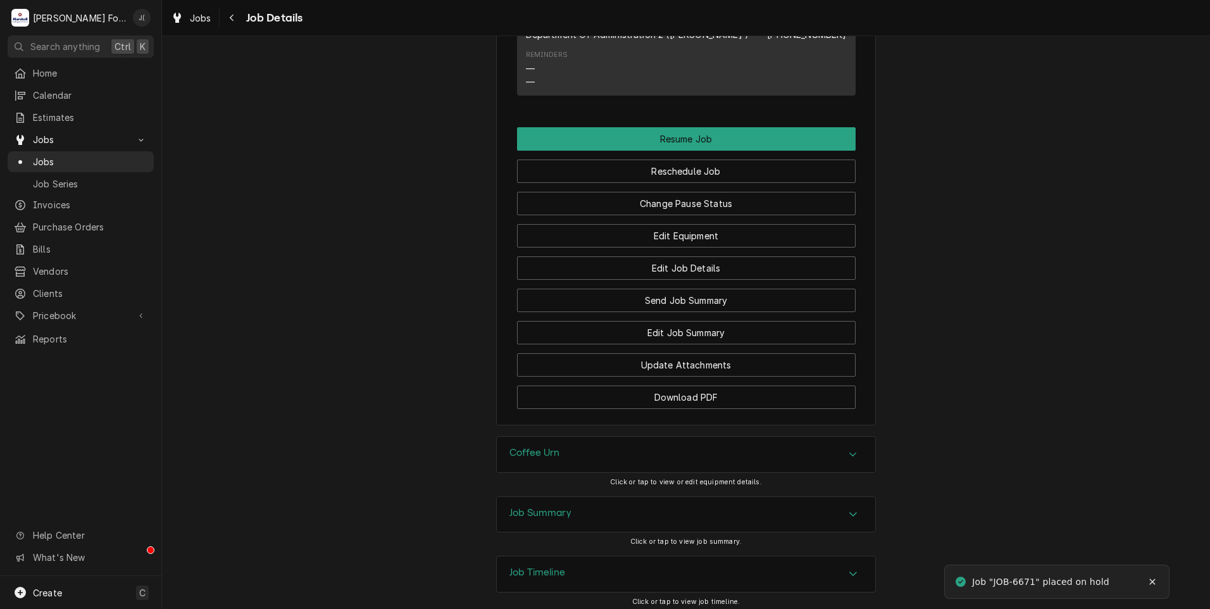
scroll to position [1695, 0]
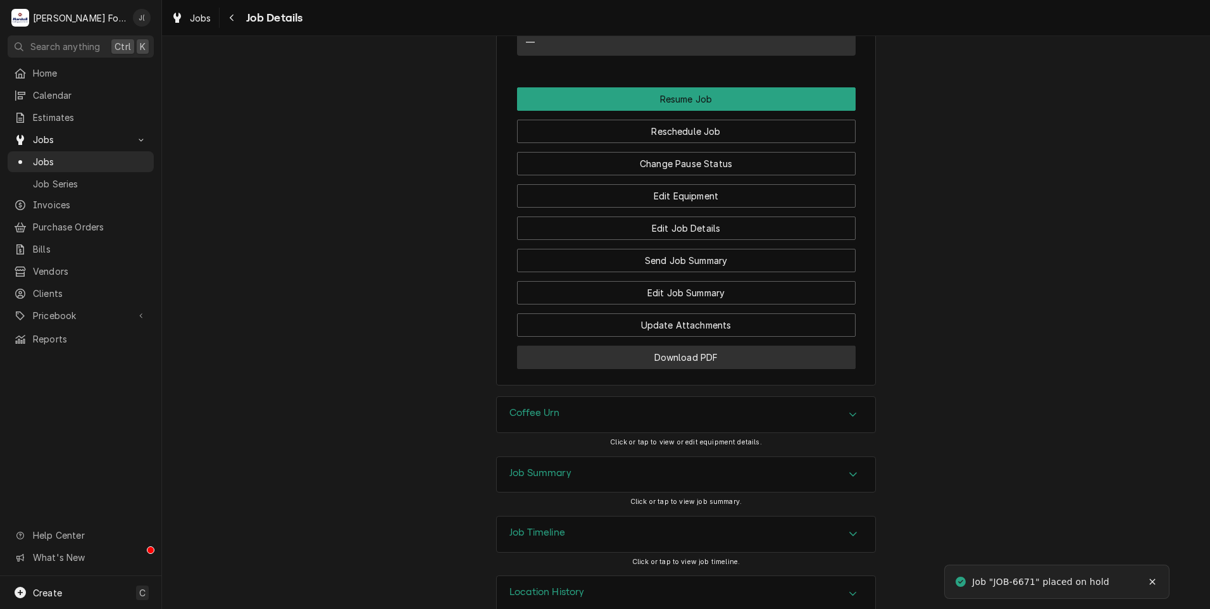
click at [564, 346] on button "Download PDF" at bounding box center [686, 357] width 339 height 23
